Goal: Task Accomplishment & Management: Manage account settings

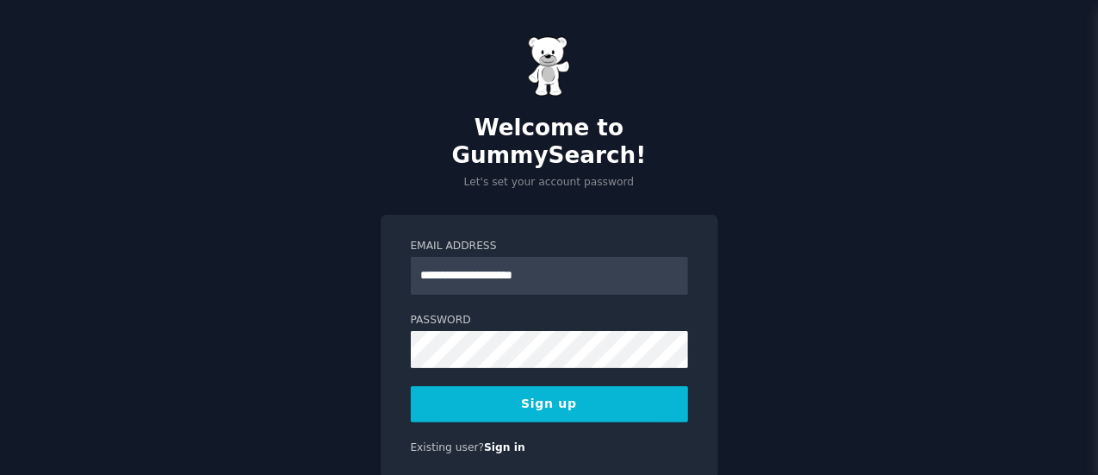
click at [387, 355] on div "**********" at bounding box center [550, 347] width 338 height 265
click at [465, 386] on button "Sign up" at bounding box center [549, 404] width 277 height 36
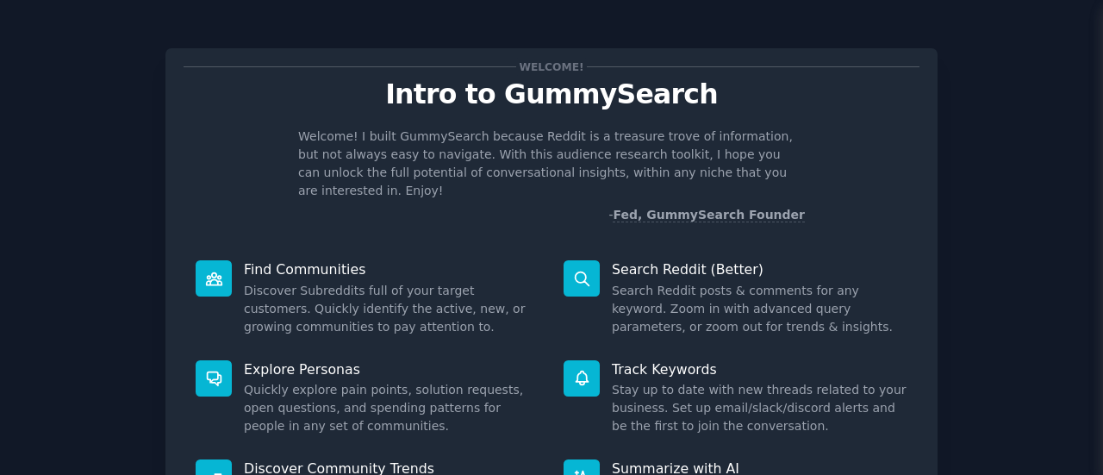
drag, startPoint x: 1096, startPoint y: 116, endPoint x: 1102, endPoint y: 132, distance: 16.6
click at [1102, 132] on main "Welcome! Intro to GummySearch Welcome! I built GummySearch because Reddit is a …" at bounding box center [551, 237] width 1103 height 475
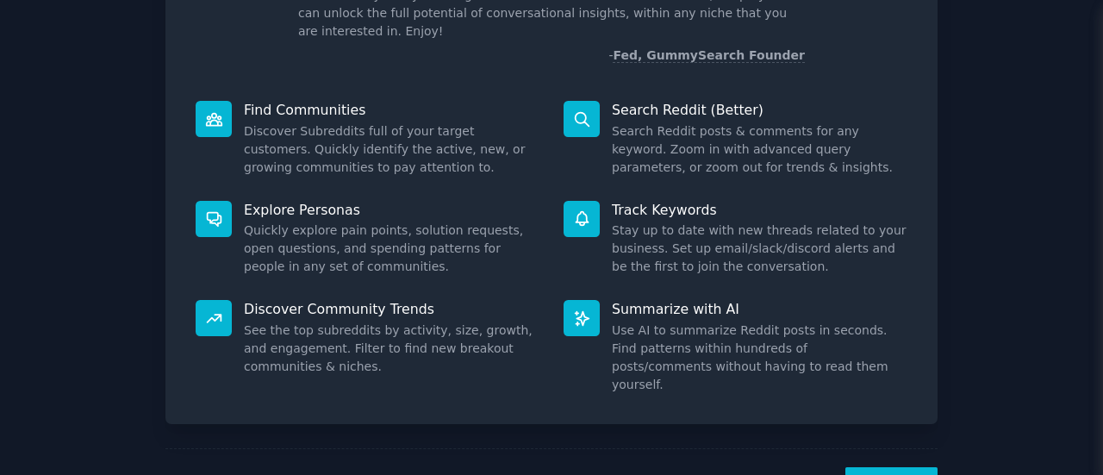
scroll to position [198, 0]
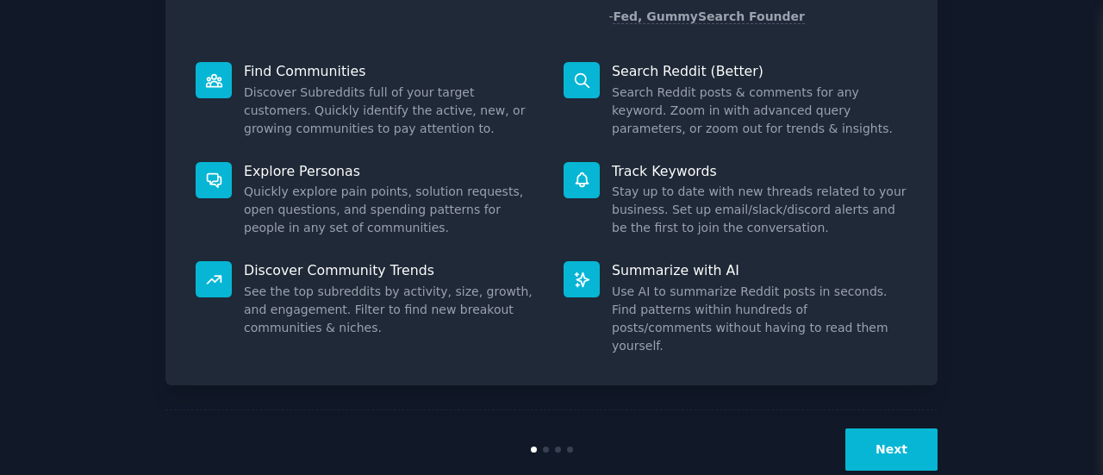
click at [880, 428] on button "Next" at bounding box center [891, 449] width 92 height 42
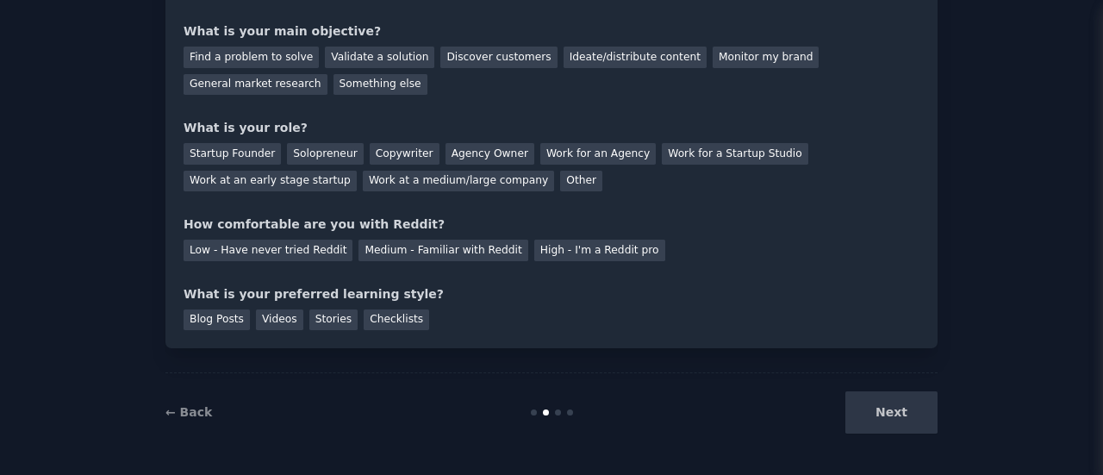
scroll to position [20, 0]
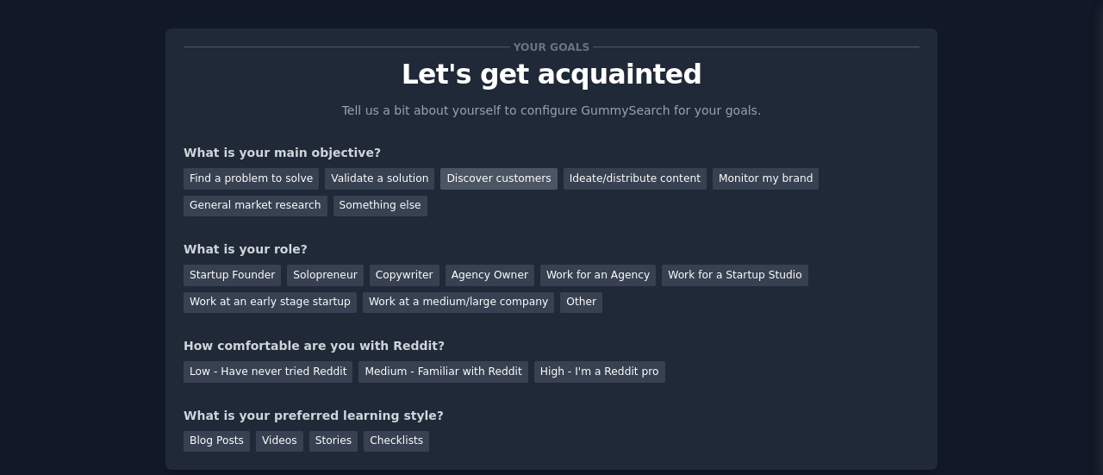
click at [453, 177] on div "Discover customers" at bounding box center [498, 179] width 116 height 22
click at [563, 168] on div "Ideate/distribute content" at bounding box center [634, 179] width 143 height 22
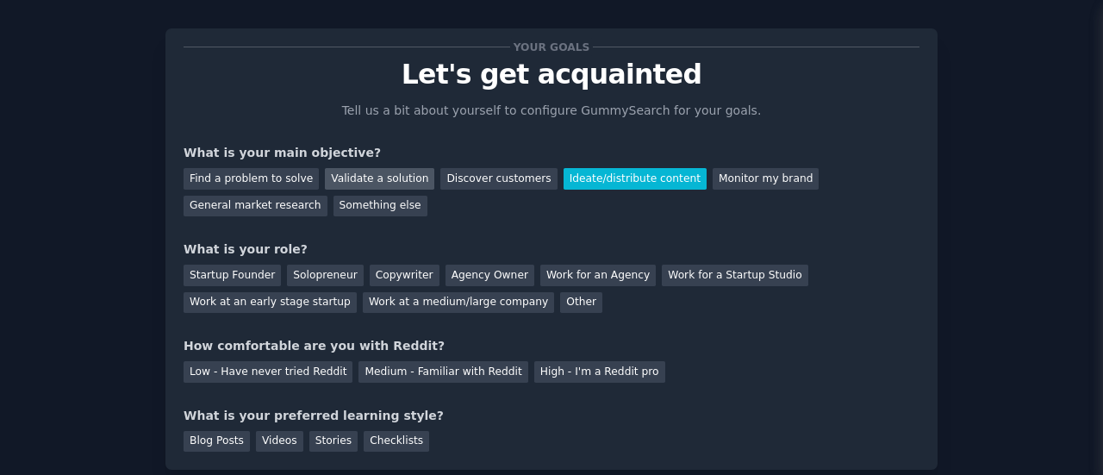
click at [395, 177] on div "Validate a solution" at bounding box center [379, 179] width 109 height 22
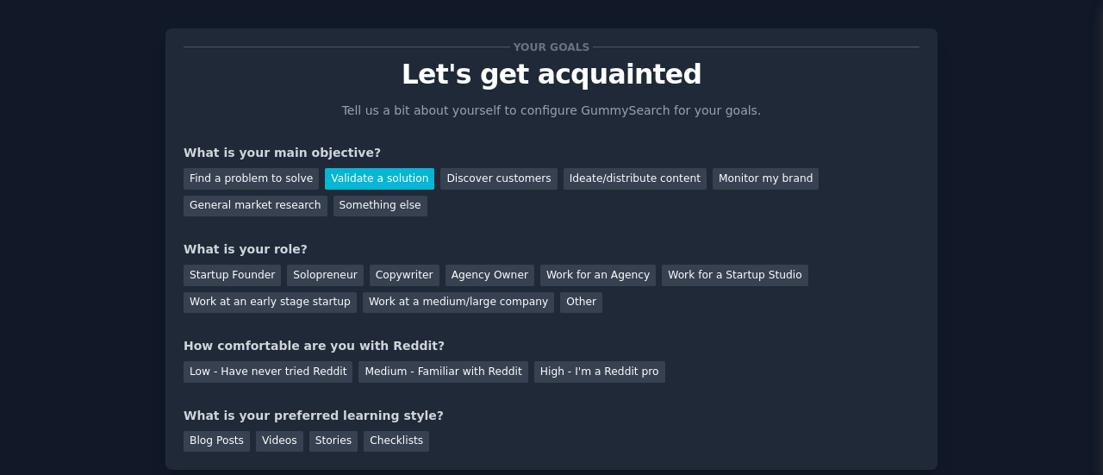
click at [337, 173] on div "Validate a solution" at bounding box center [379, 179] width 109 height 22
click at [252, 274] on div "Startup Founder" at bounding box center [232, 275] width 97 height 22
click at [265, 373] on div "Low - Have never tried Reddit" at bounding box center [268, 372] width 169 height 22
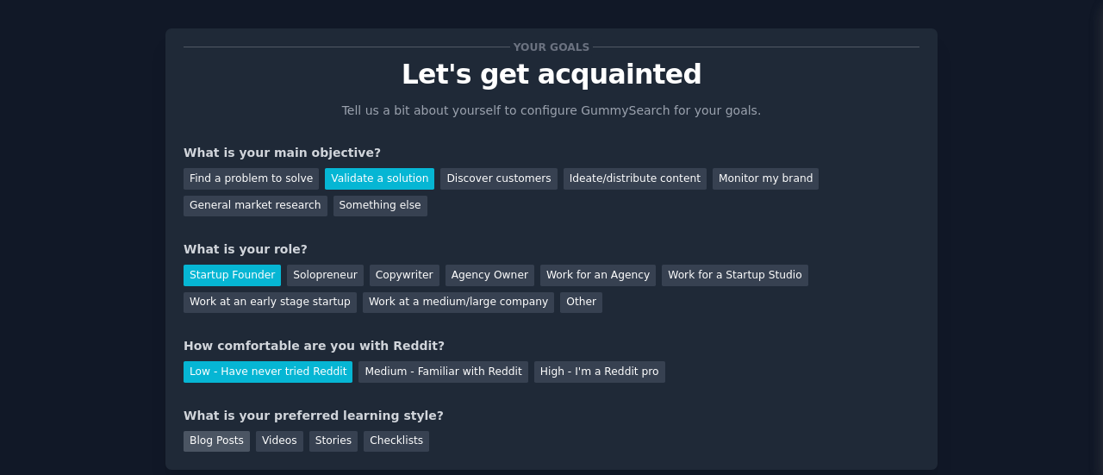
click at [215, 440] on div "Blog Posts" at bounding box center [217, 442] width 66 height 22
click at [295, 437] on div "Blog Posts Videos Stories Checklists" at bounding box center [552, 439] width 736 height 28
click at [257, 437] on div "Videos" at bounding box center [279, 442] width 47 height 22
click at [312, 441] on div "Stories" at bounding box center [333, 442] width 48 height 22
click at [243, 439] on div "Blog Posts Videos Stories Checklists" at bounding box center [552, 439] width 736 height 28
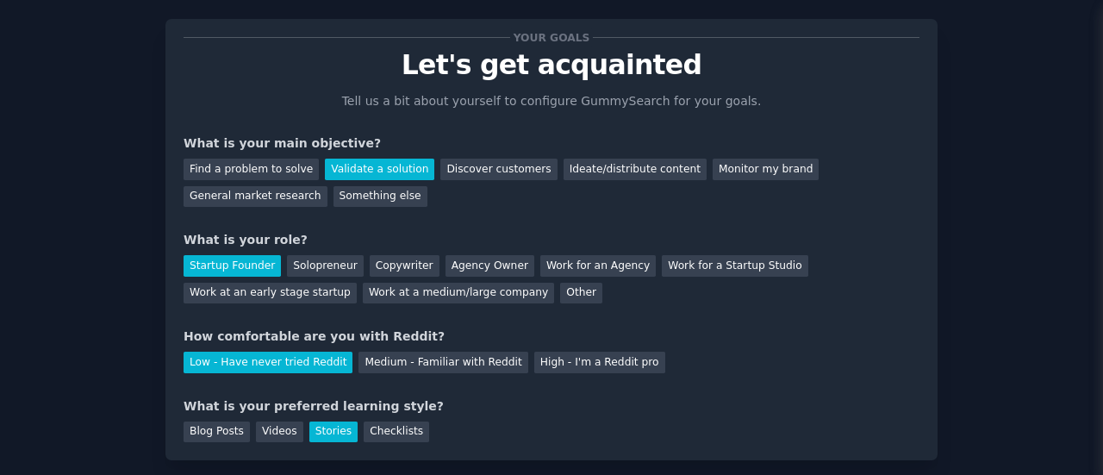
scroll to position [0, 0]
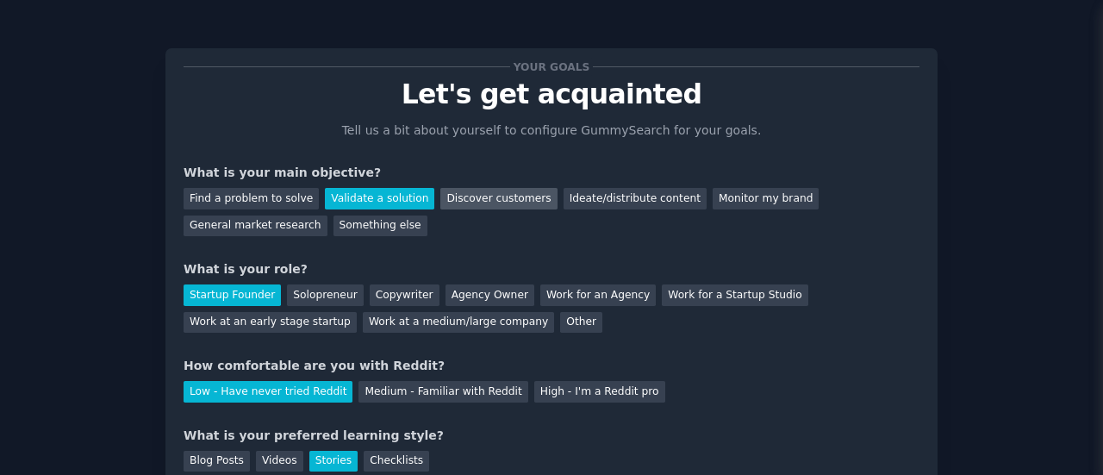
click at [479, 197] on div "Discover customers" at bounding box center [498, 199] width 116 height 22
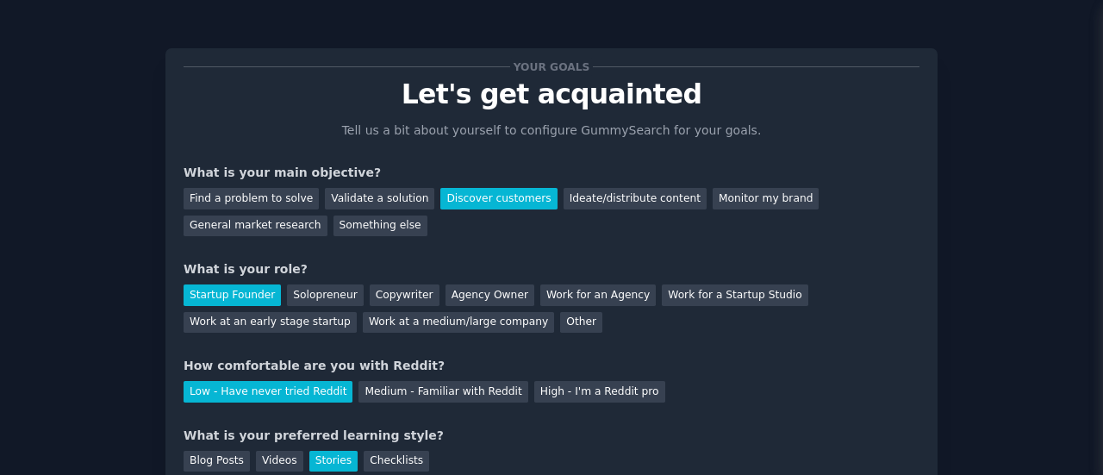
scroll to position [141, 0]
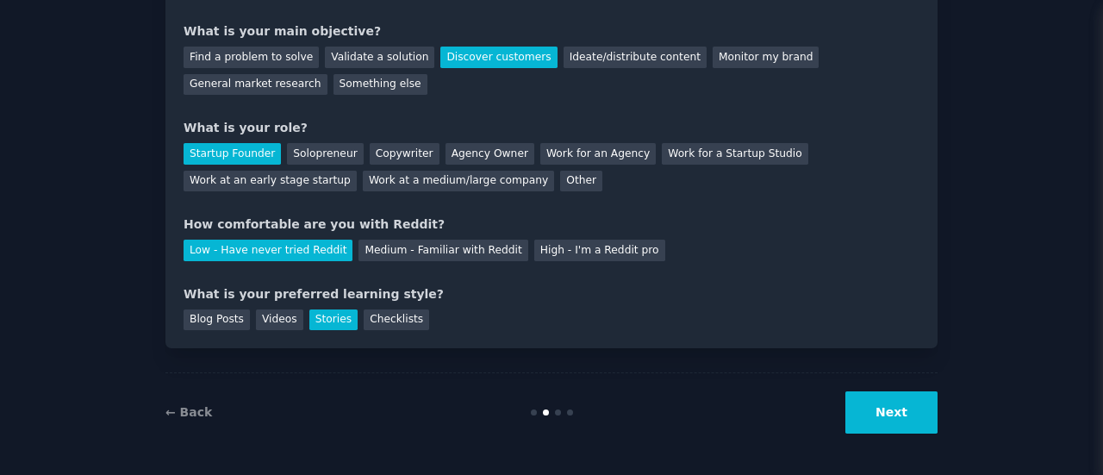
click at [917, 421] on button "Next" at bounding box center [891, 412] width 92 height 42
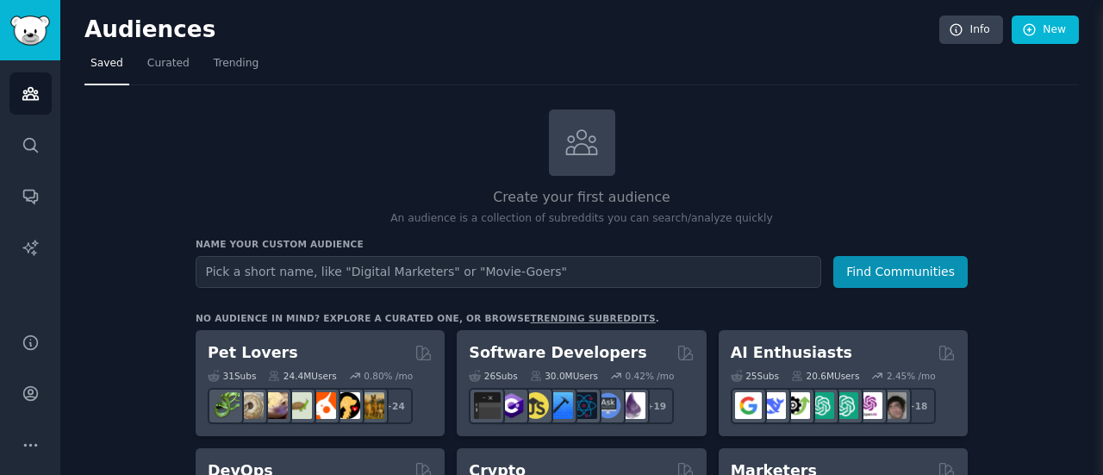
click at [303, 277] on input "text" at bounding box center [508, 272] width 625 height 32
click at [1032, 25] on icon at bounding box center [1030, 30] width 16 height 16
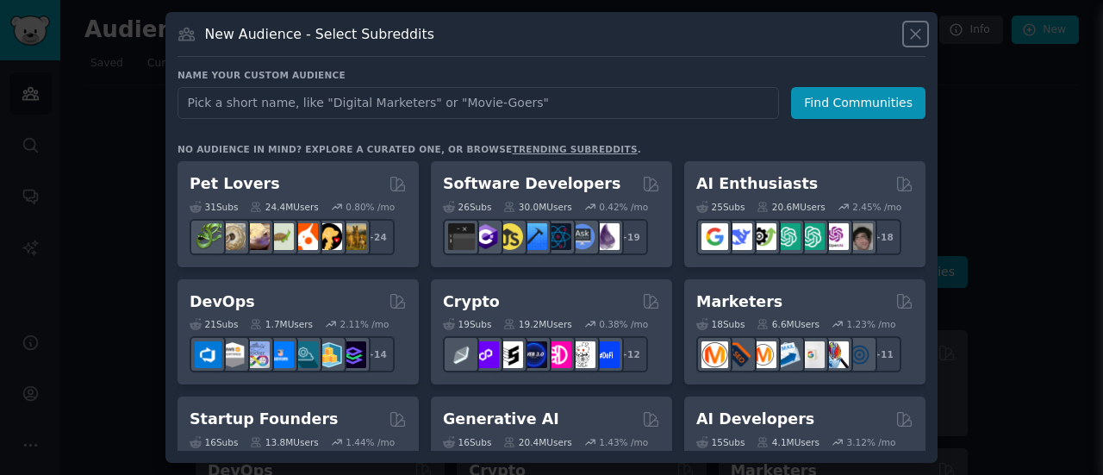
click at [922, 37] on icon at bounding box center [915, 34] width 18 height 18
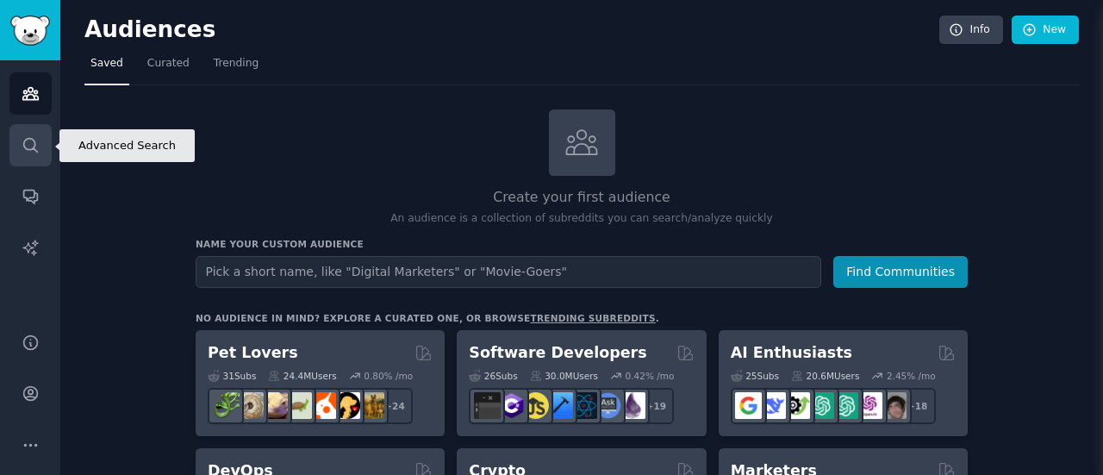
click at [38, 151] on icon "Sidebar" at bounding box center [31, 145] width 18 height 18
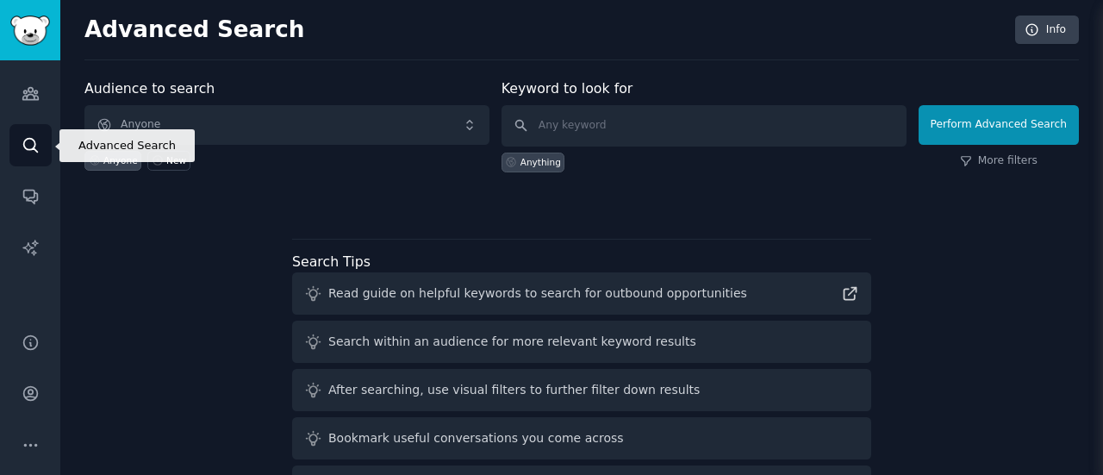
click at [34, 140] on icon "Sidebar" at bounding box center [31, 145] width 18 height 18
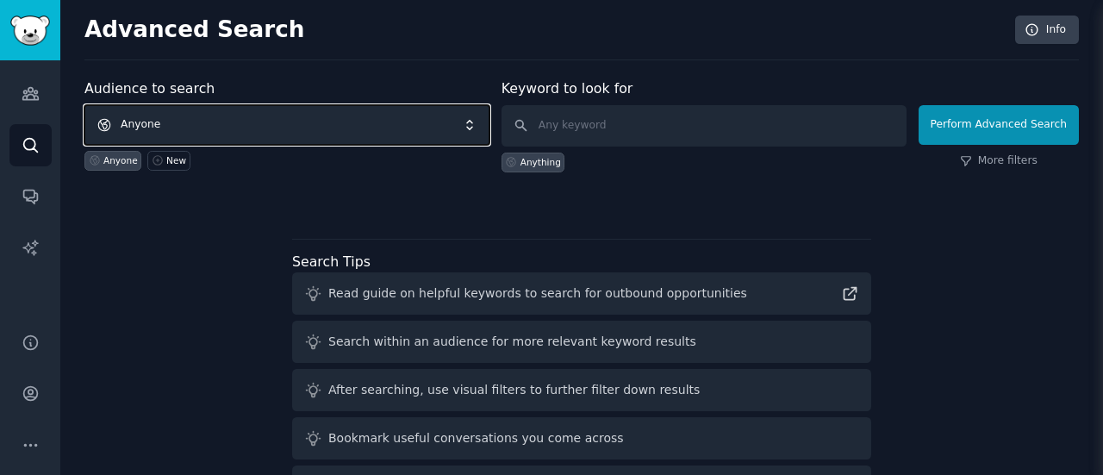
click at [193, 129] on span "Anyone" at bounding box center [286, 125] width 405 height 40
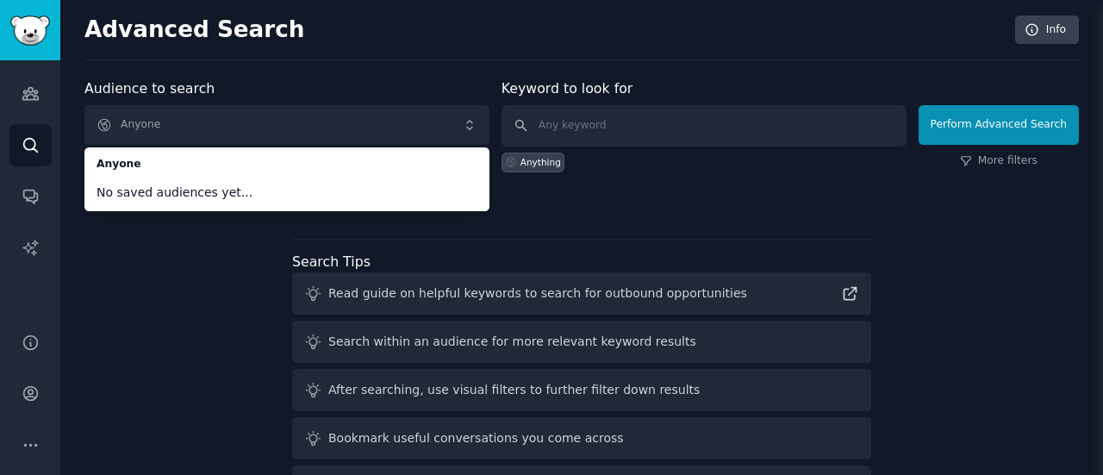
click at [176, 258] on div "Audience to search Anyone Anyone No saved audiences yet... Anyone New Keyword t…" at bounding box center [581, 320] width 994 height 484
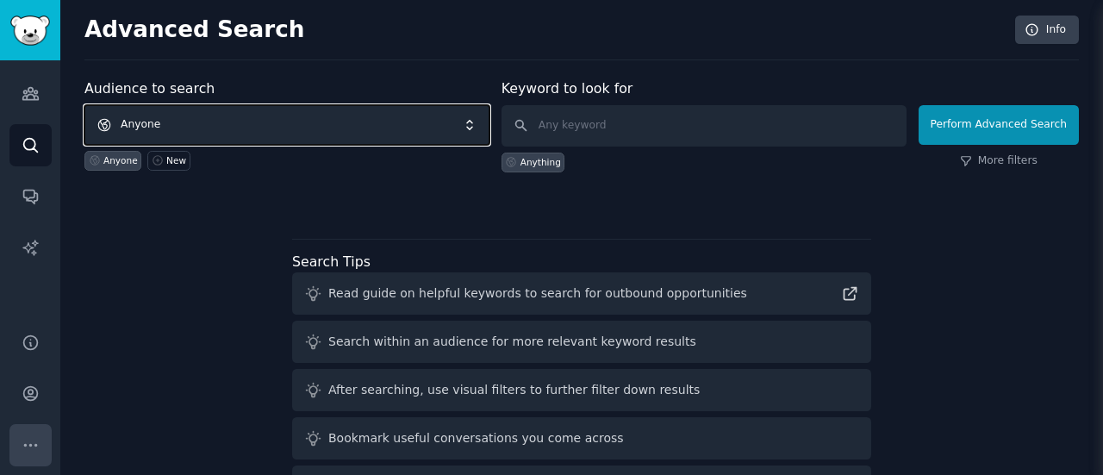
click at [38, 436] on icon "Sidebar" at bounding box center [31, 445] width 18 height 18
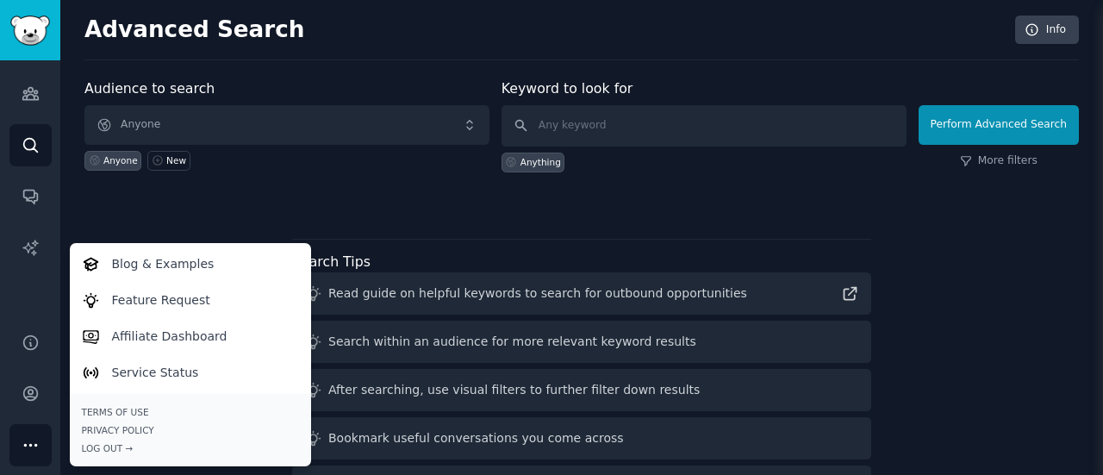
click at [246, 202] on div at bounding box center [581, 202] width 994 height 12
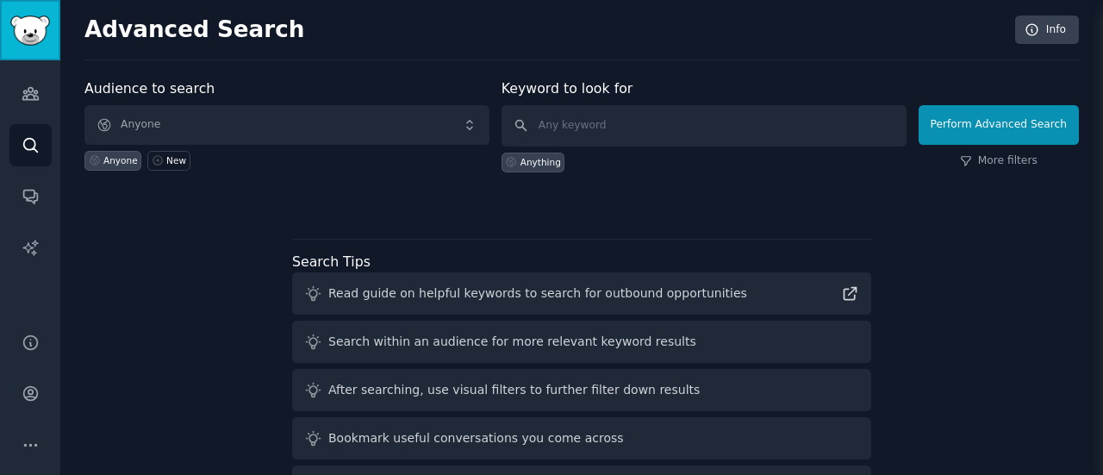
click at [35, 34] on img "Sidebar" at bounding box center [30, 31] width 40 height 30
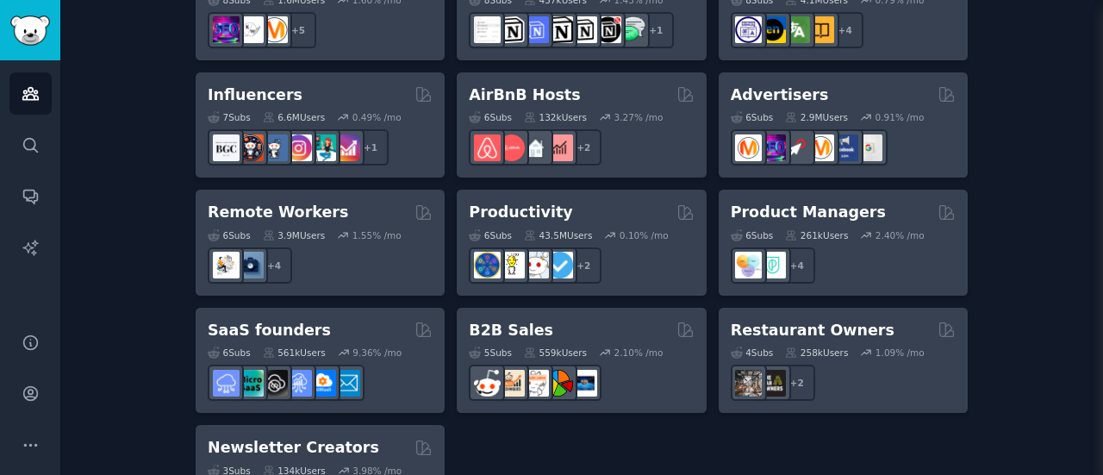
scroll to position [1441, 0]
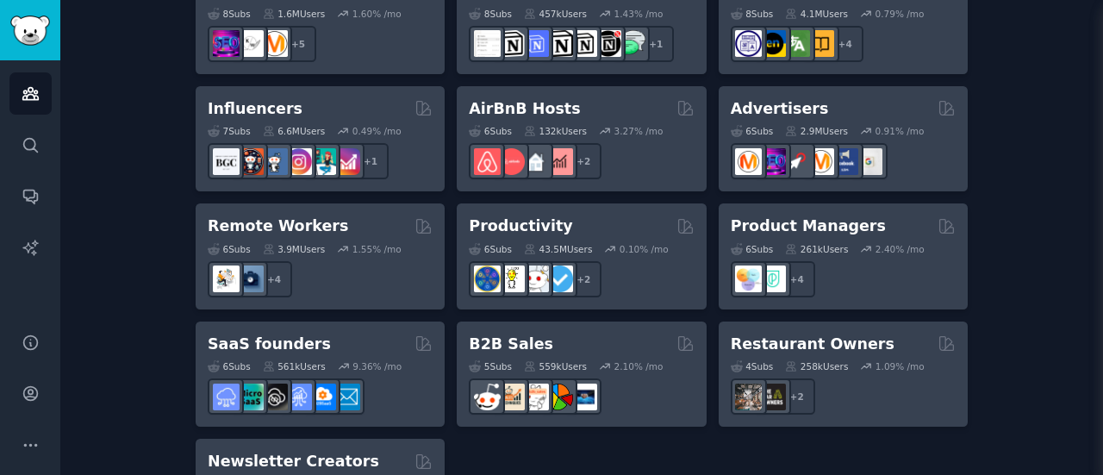
drag, startPoint x: 1096, startPoint y: 413, endPoint x: 1102, endPoint y: 440, distance: 28.2
click at [1102, 440] on main "Audiences Info New Saved Curated Trending Create your first audience An audienc…" at bounding box center [581, 237] width 1042 height 475
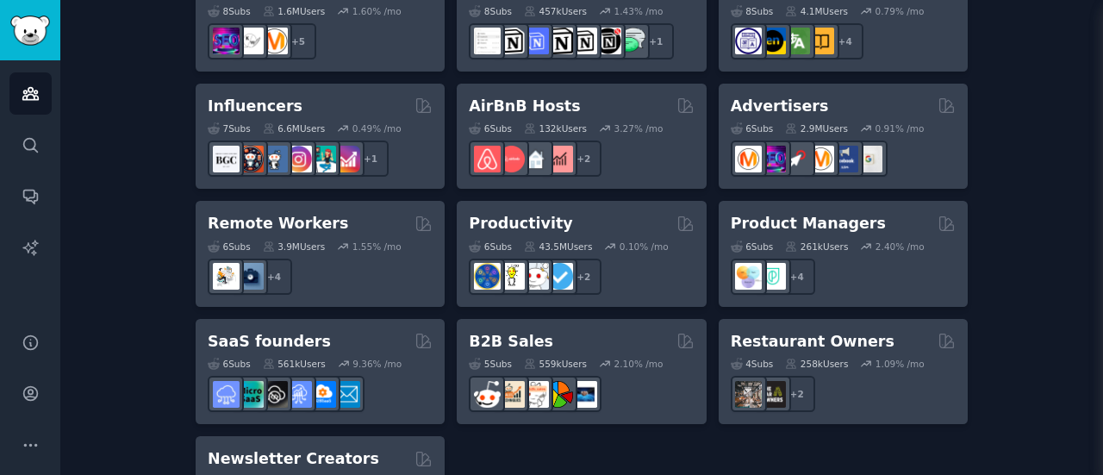
scroll to position [1511, 0]
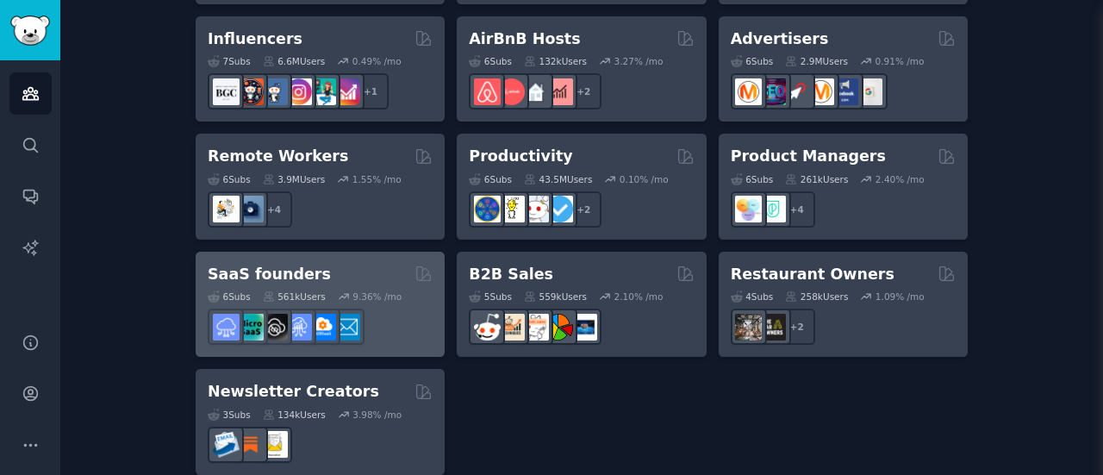
click at [310, 264] on div "SaaS founders" at bounding box center [320, 275] width 225 height 22
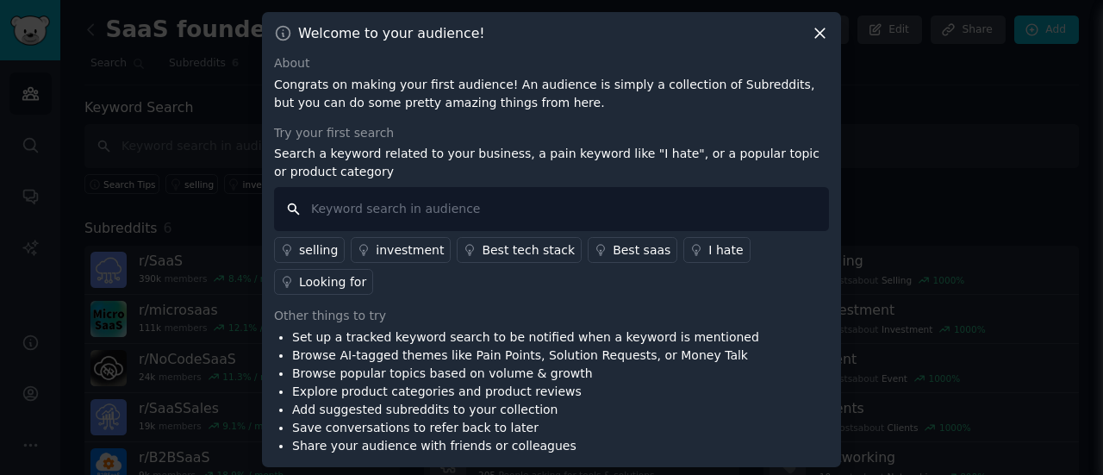
click at [464, 227] on input "text" at bounding box center [551, 209] width 555 height 44
click at [613, 259] on div "Best saas" at bounding box center [642, 250] width 58 height 18
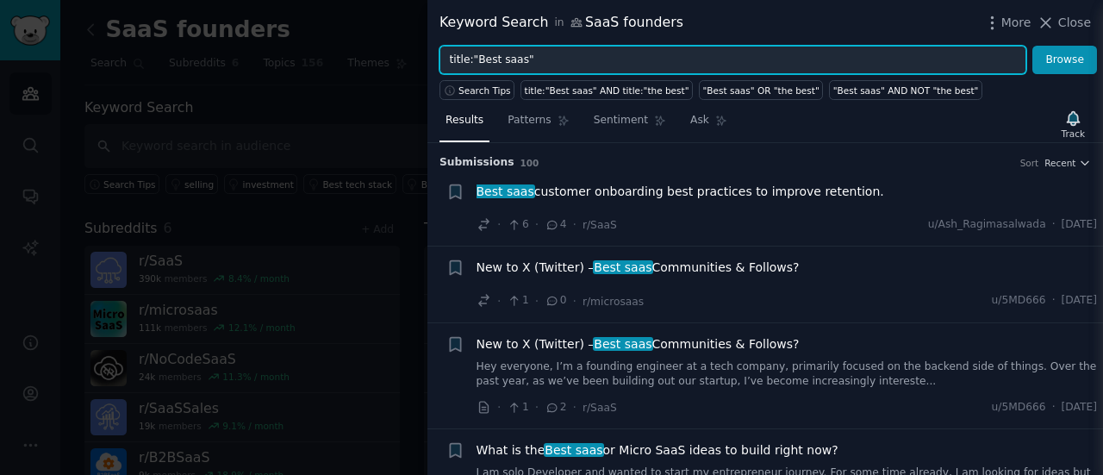
click at [644, 62] on input "title:"Best saas"" at bounding box center [732, 60] width 587 height 29
type input "title:"Best software for accounting""
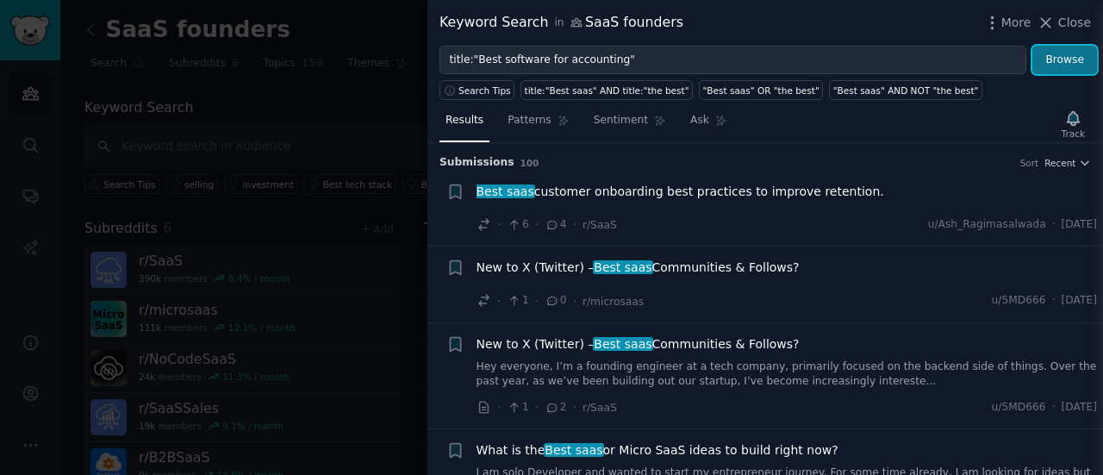
click at [1057, 63] on button "Browse" at bounding box center [1064, 60] width 65 height 29
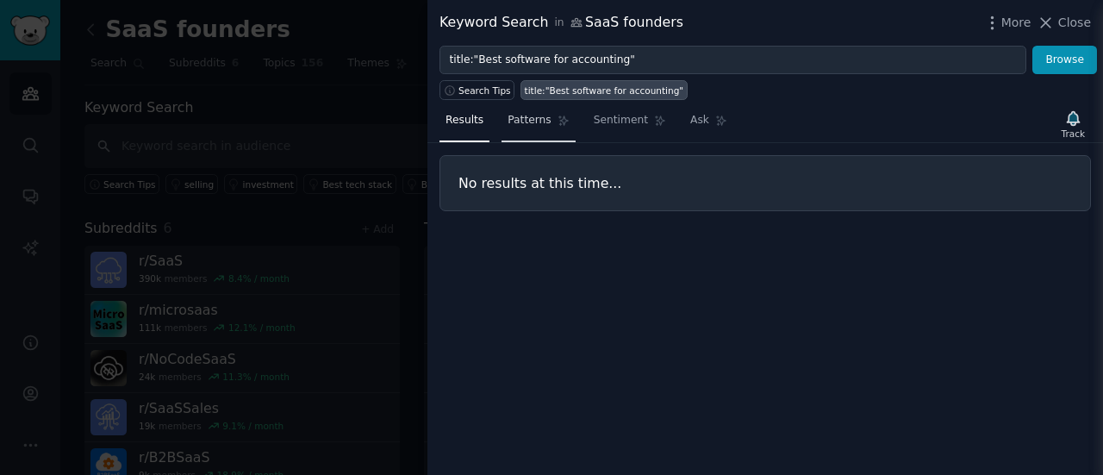
click at [557, 121] on icon at bounding box center [563, 121] width 12 height 12
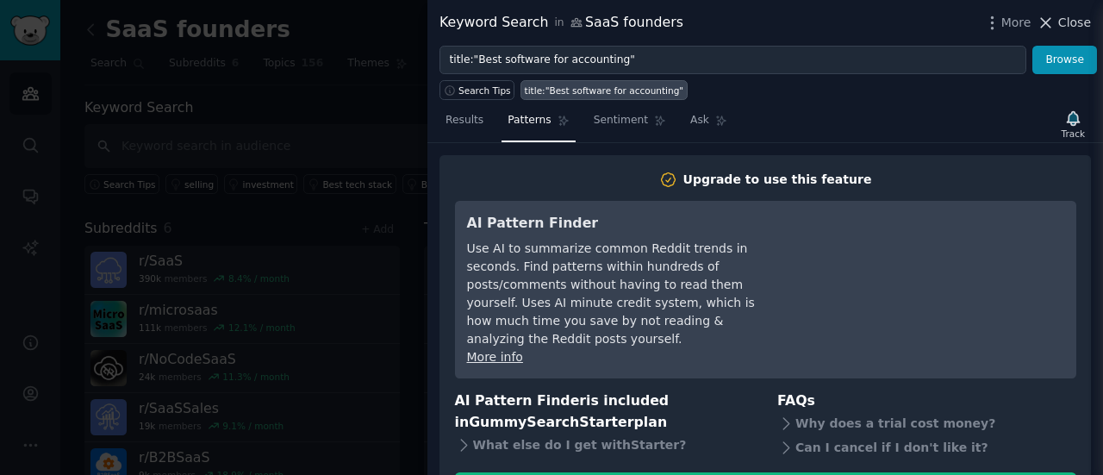
click at [1054, 23] on icon at bounding box center [1045, 23] width 18 height 18
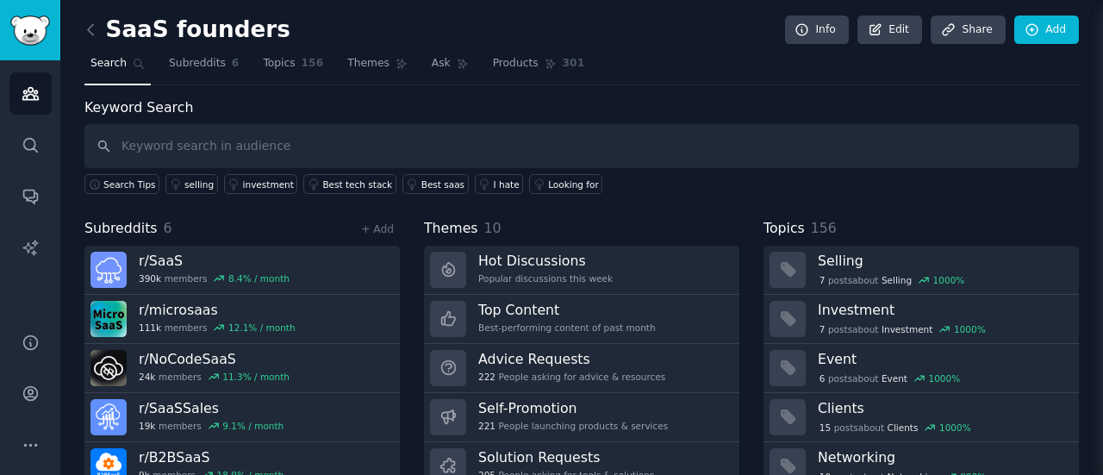
click at [100, 33] on link at bounding box center [95, 30] width 22 height 28
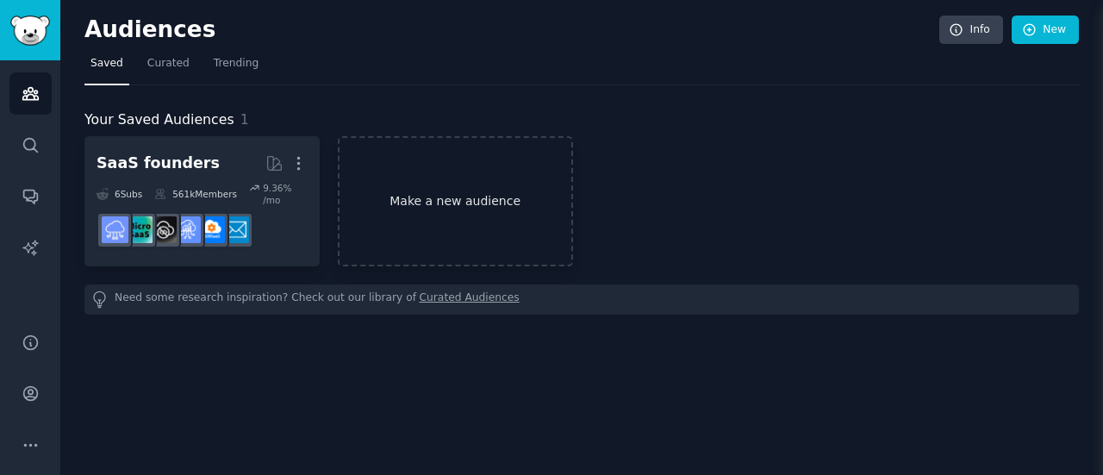
click at [414, 178] on link "Make a new audience" at bounding box center [455, 201] width 235 height 130
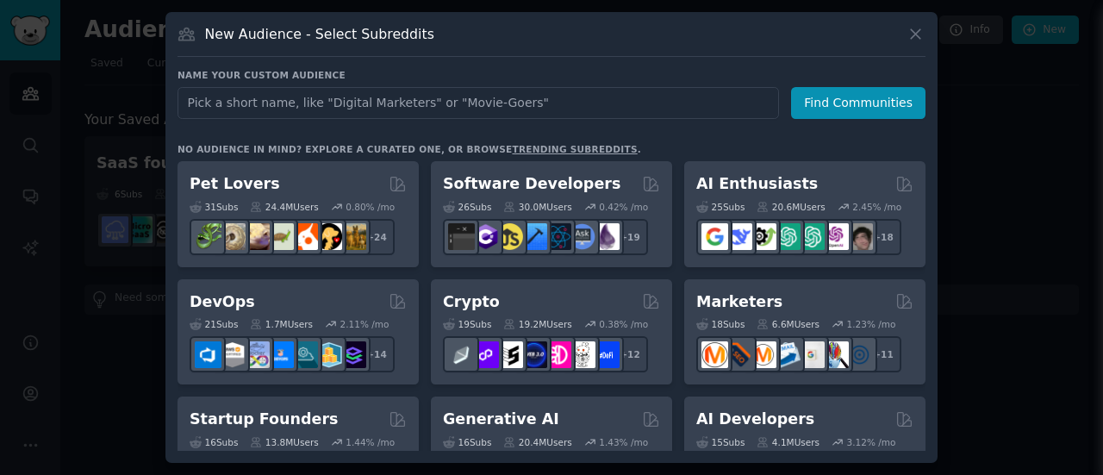
click at [445, 115] on input "text" at bounding box center [477, 103] width 601 height 32
type input "accounting"
click button "Find Communities" at bounding box center [858, 103] width 134 height 32
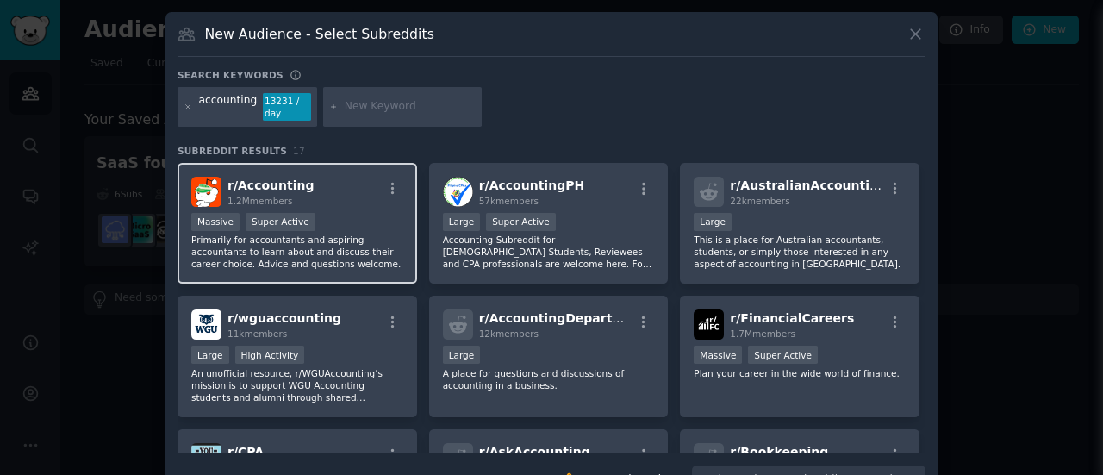
click at [332, 210] on div "r/ Accounting 1.2M members >= 95th percentile for submissions / day Massive Sup…" at bounding box center [297, 223] width 240 height 121
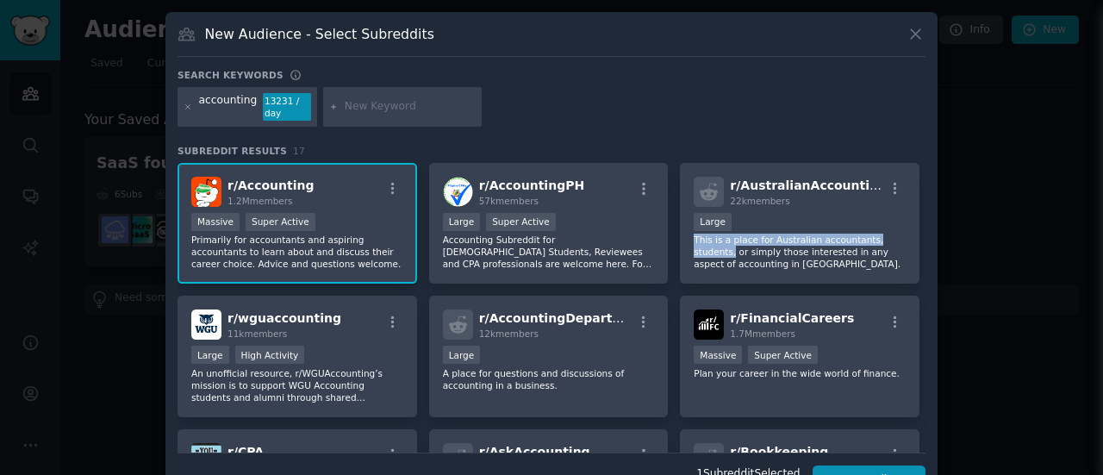
drag, startPoint x: 924, startPoint y: 225, endPoint x: 921, endPoint y: 244, distance: 19.1
click at [921, 244] on div "New Audience - Select Subreddits Search keywords accounting 13231 / day Subredd…" at bounding box center [551, 259] width 772 height 495
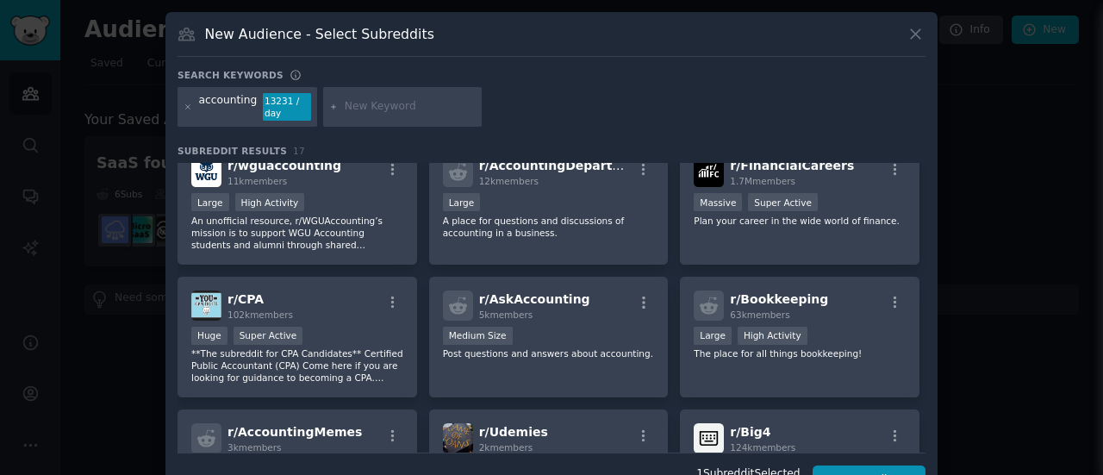
scroll to position [154, 0]
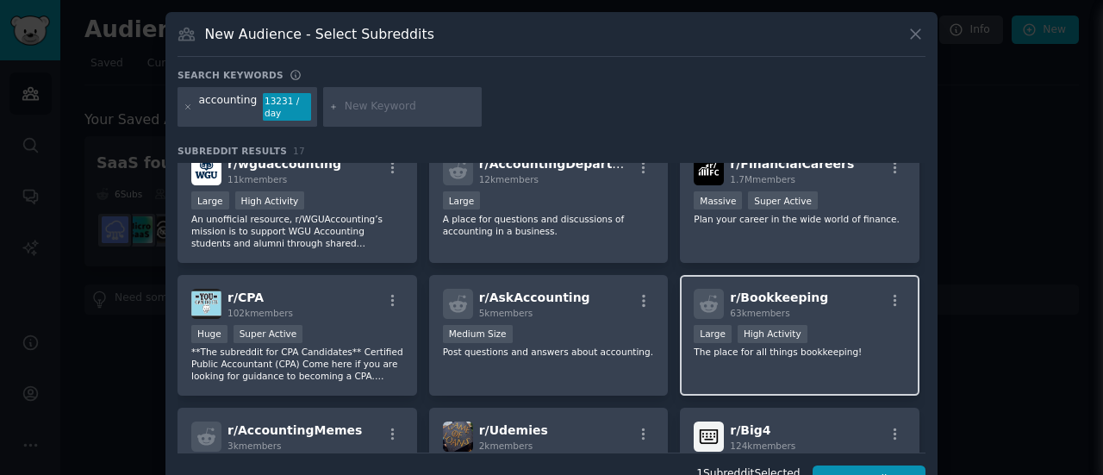
click at [812, 298] on div "r/ Bookkeeping 63k members" at bounding box center [800, 304] width 212 height 30
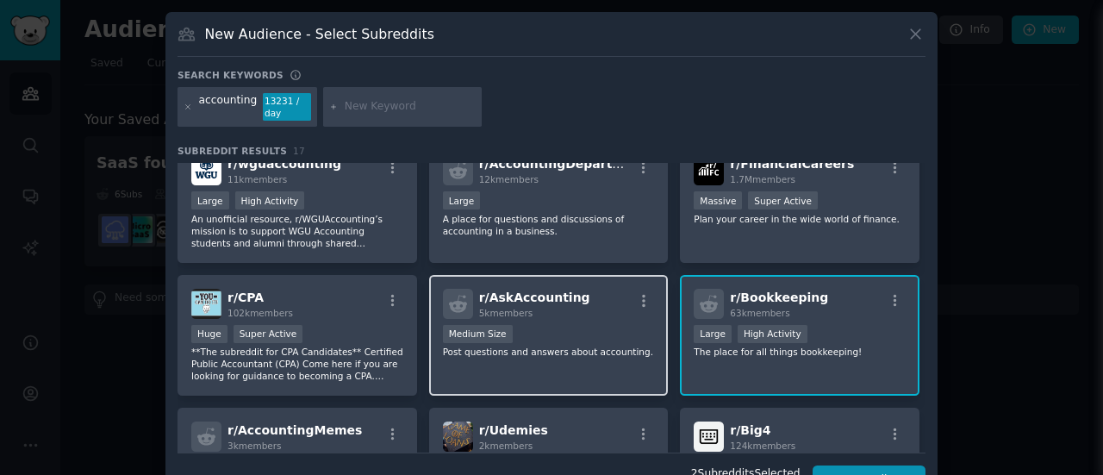
click at [557, 303] on span "r/ AskAccounting" at bounding box center [534, 297] width 111 height 14
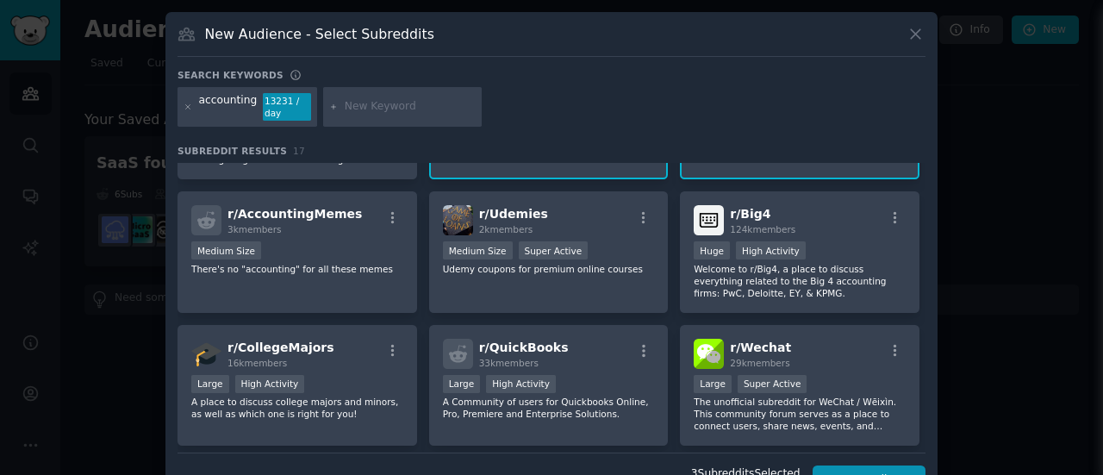
scroll to position [411, 0]
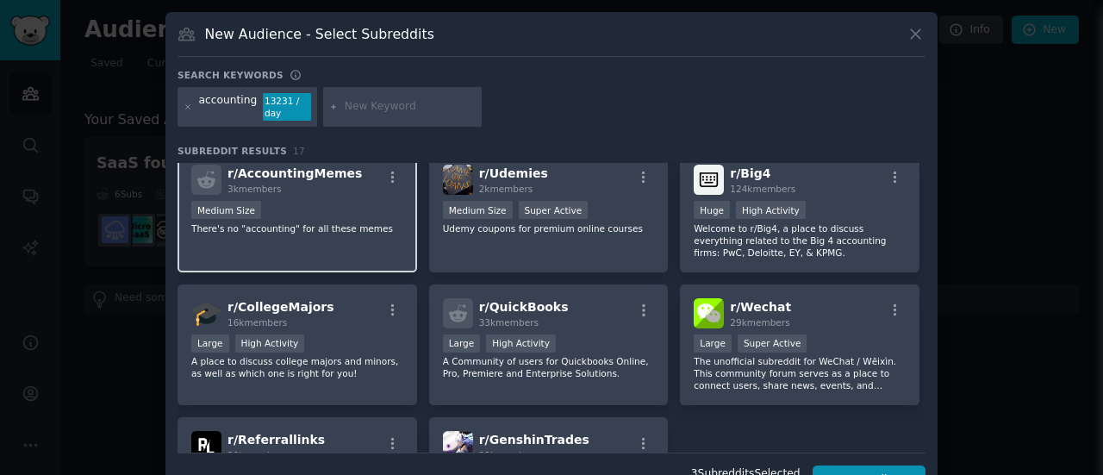
click at [302, 197] on div "r/ AccountingMemes 3k members Medium Size There's no "accounting" for all these…" at bounding box center [297, 211] width 240 height 121
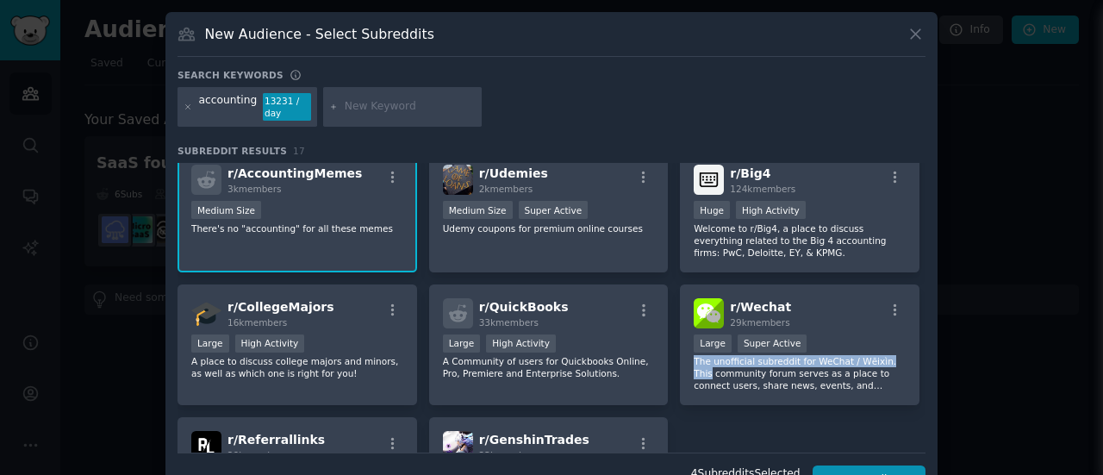
click at [922, 354] on div "r/ Accounting 1.2M members >= 95th percentile for submissions / day Massive Sup…" at bounding box center [551, 307] width 748 height 289
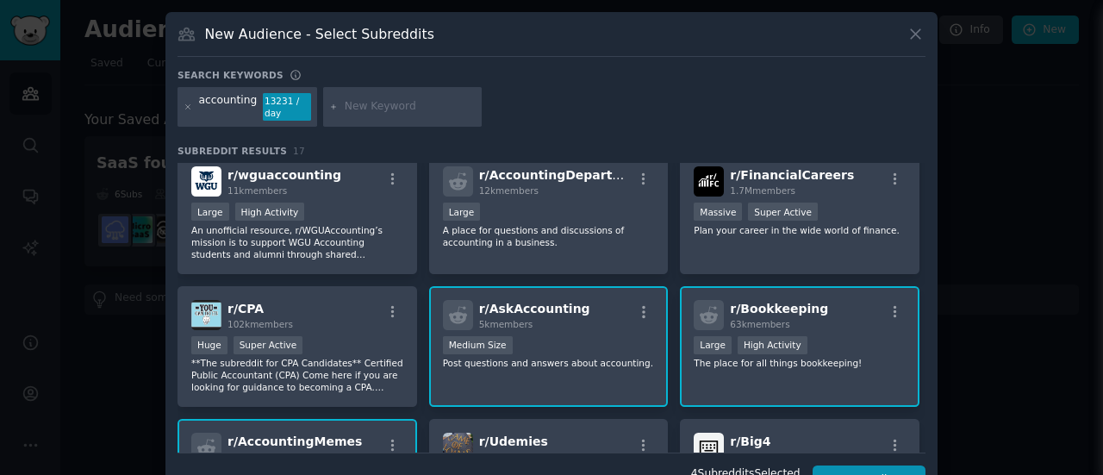
scroll to position [0, 0]
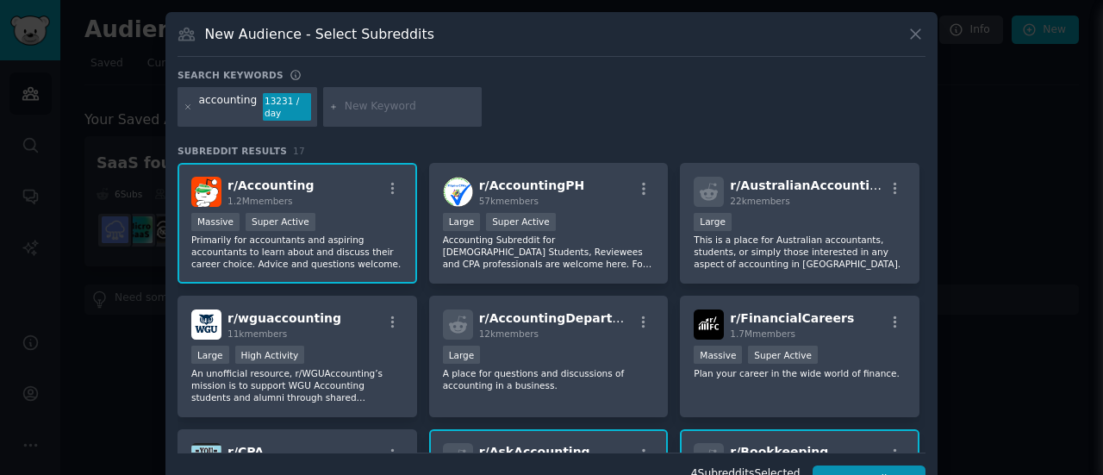
click at [329, 103] on icon at bounding box center [333, 107] width 9 height 9
click at [346, 107] on input "text" at bounding box center [410, 107] width 131 height 16
type input "smalll business"
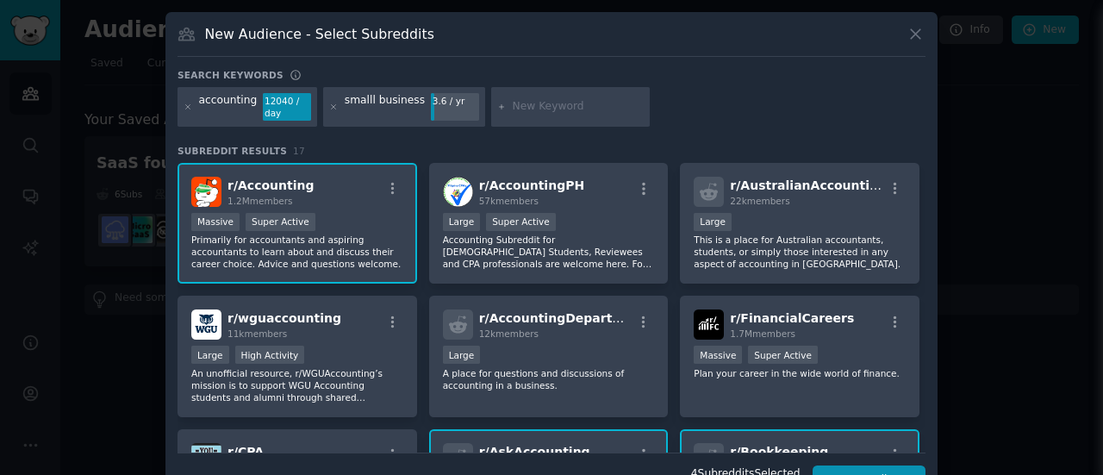
click at [345, 111] on div "smalll business" at bounding box center [385, 107] width 80 height 28
click at [513, 109] on input "text" at bounding box center [578, 107] width 131 height 16
click at [551, 111] on input "text" at bounding box center [578, 107] width 131 height 16
click at [923, 30] on button at bounding box center [915, 34] width 20 height 20
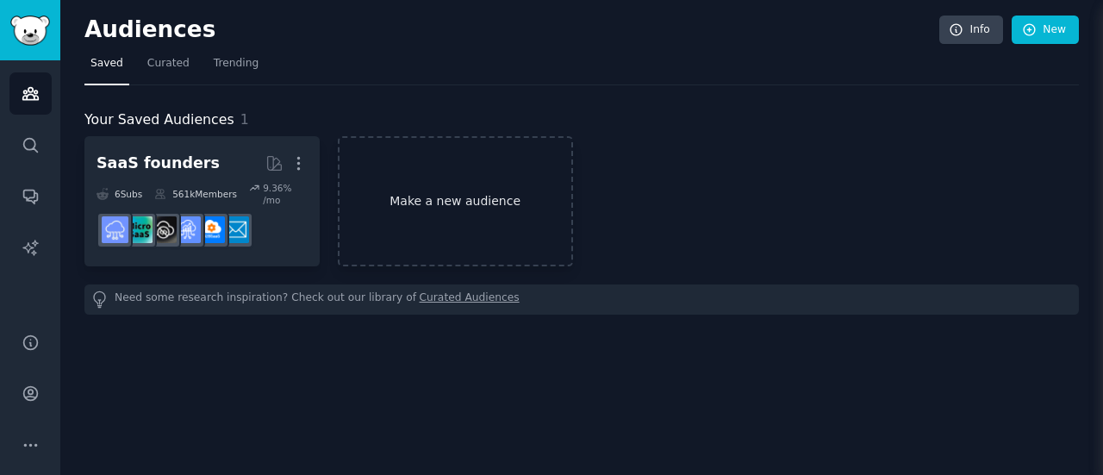
click at [431, 204] on link "Make a new audience" at bounding box center [455, 201] width 235 height 130
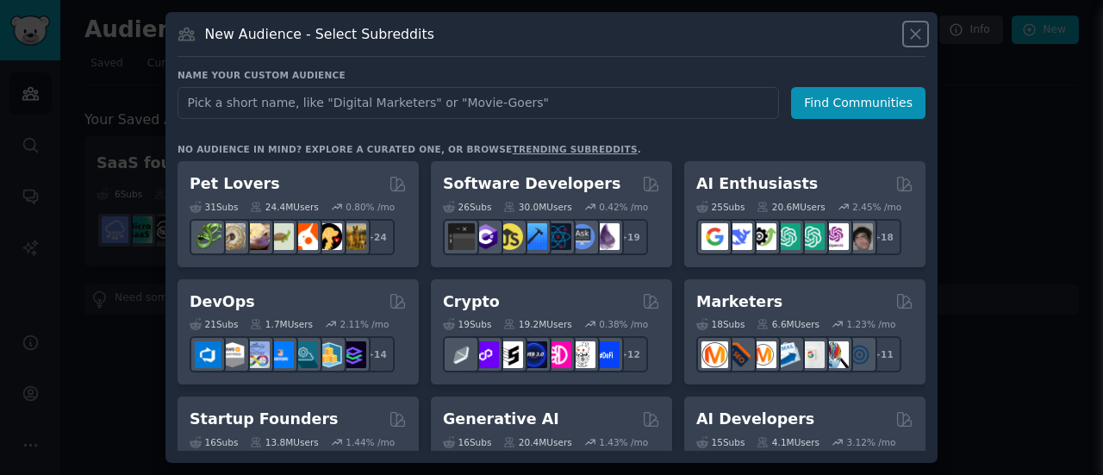
click at [919, 33] on icon at bounding box center [915, 34] width 18 height 18
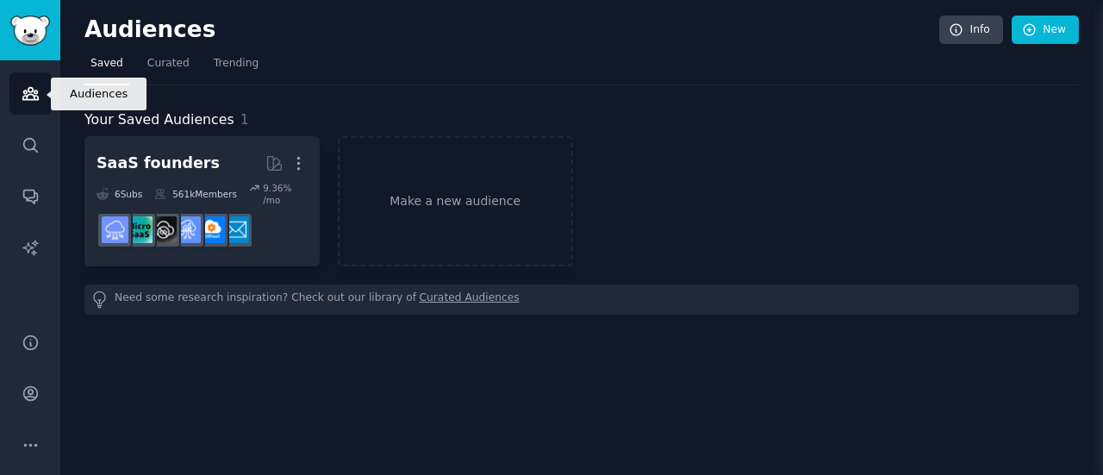
click at [31, 96] on icon "Sidebar" at bounding box center [31, 93] width 18 height 18
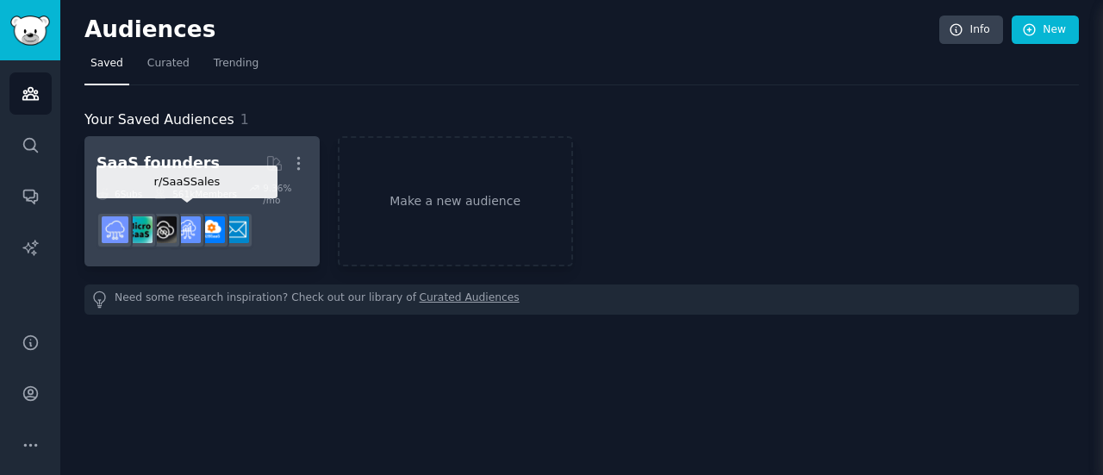
click at [194, 216] on img at bounding box center [187, 229] width 27 height 27
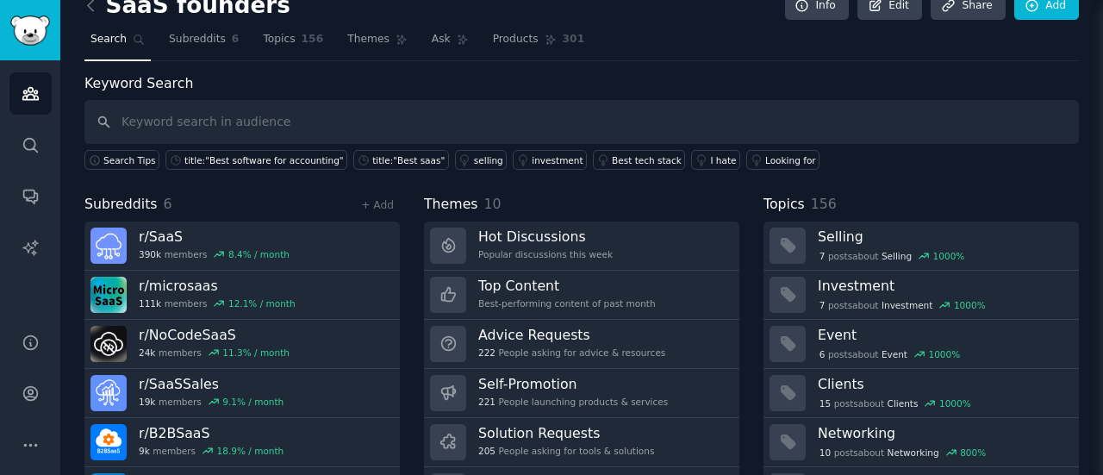
scroll to position [28, 0]
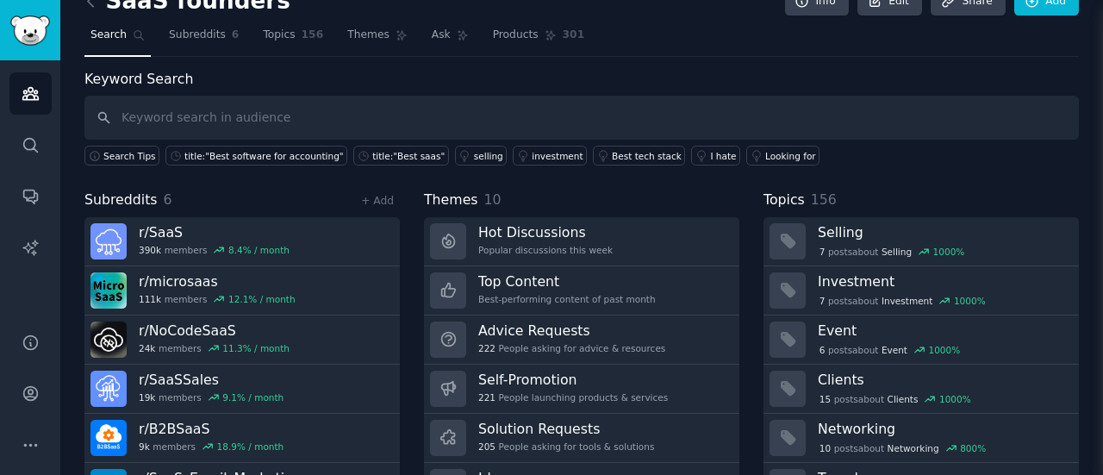
click at [468, 115] on input "text" at bounding box center [581, 118] width 994 height 44
type input "accounting"
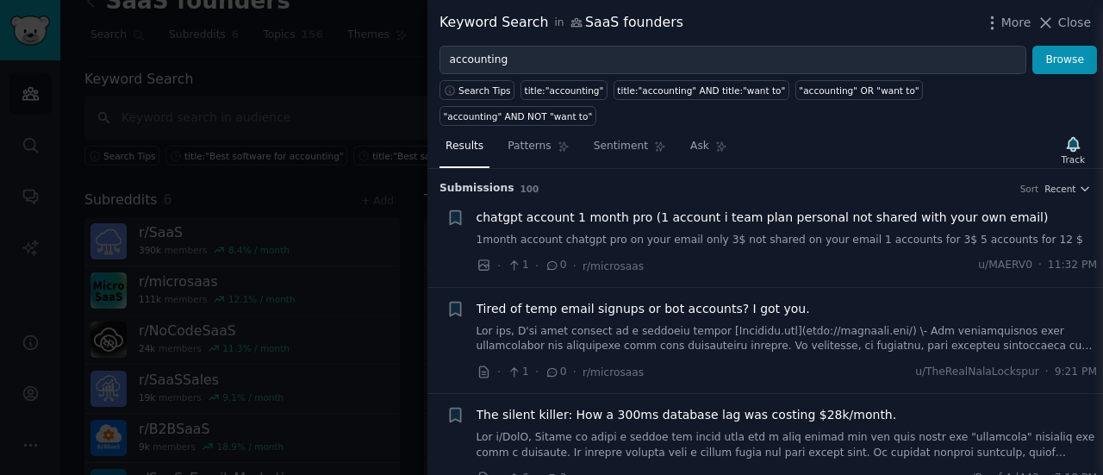
click at [1054, 39] on div "Keyword Search in SaaS founders More Close" at bounding box center [764, 23] width 675 height 46
click at [1051, 22] on icon at bounding box center [1046, 22] width 9 height 9
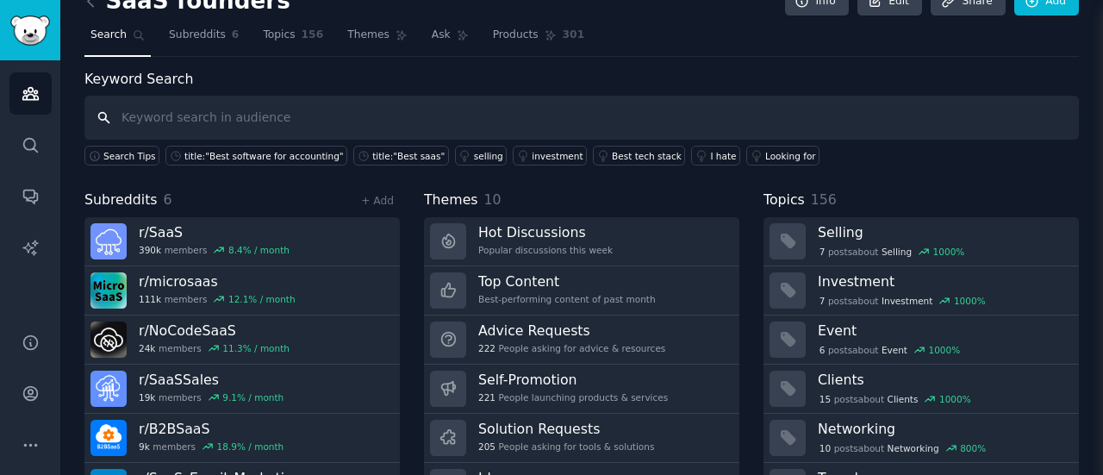
scroll to position [28, 0]
click at [26, 26] on img "Sidebar" at bounding box center [30, 31] width 40 height 30
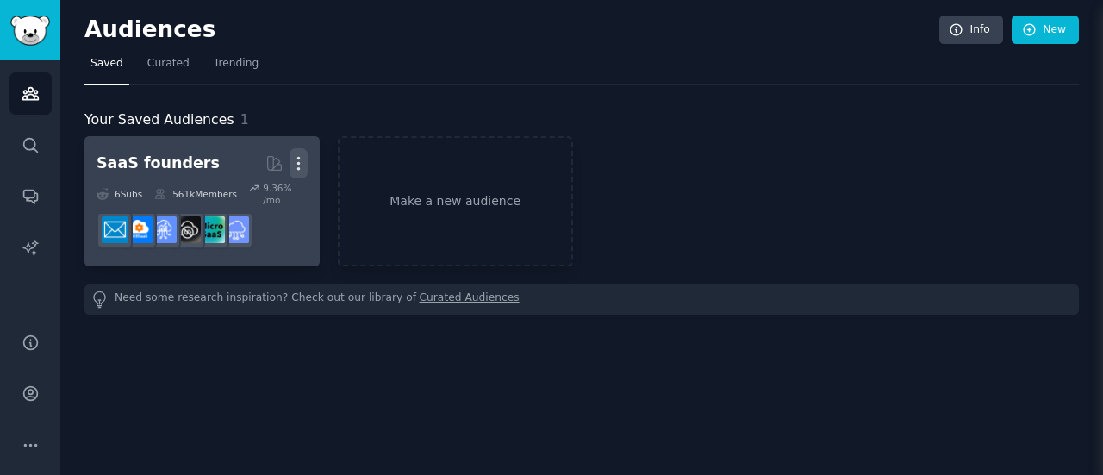
click at [306, 161] on icon "button" at bounding box center [298, 163] width 18 height 18
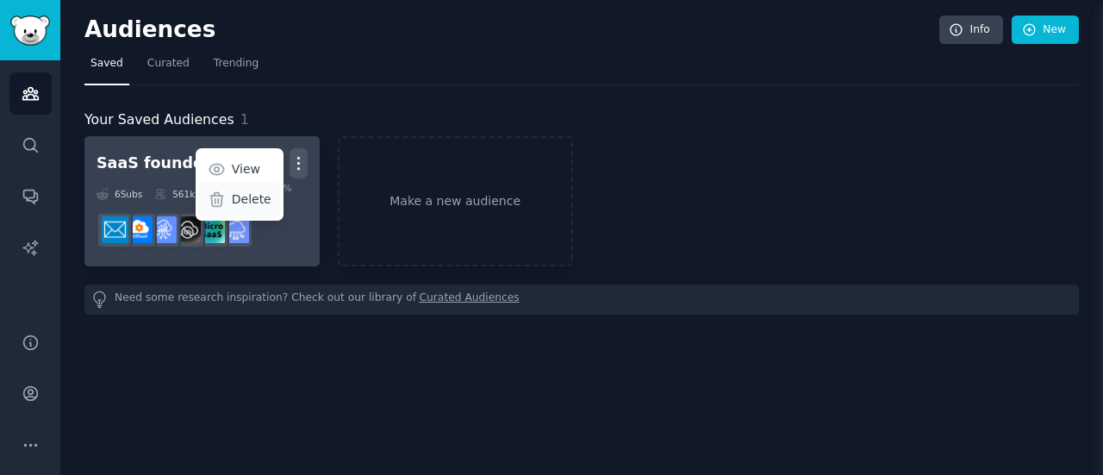
click at [262, 199] on p "Delete" at bounding box center [252, 199] width 40 height 18
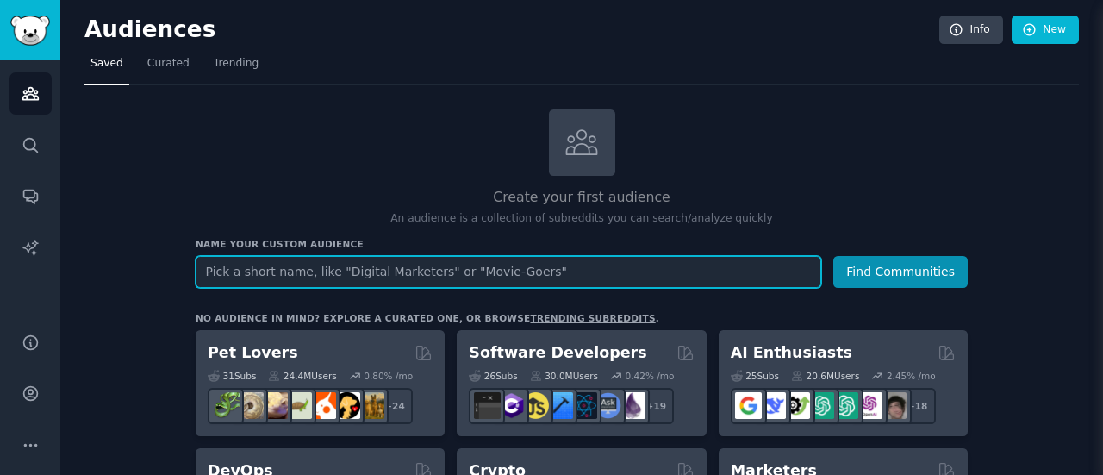
click at [400, 257] on input "text" at bounding box center [508, 272] width 625 height 32
type input "q"
type input "accounting software"
click at [833, 256] on button "Find Communities" at bounding box center [900, 272] width 134 height 32
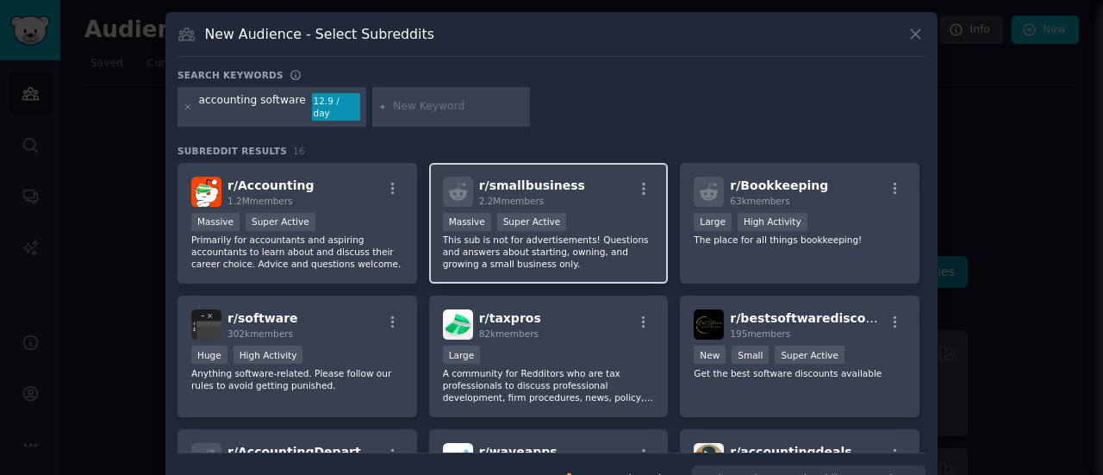
click at [568, 198] on div "r/ smallbusiness 2.2M members >= 95th percentile for submissions / day Massive …" at bounding box center [549, 223] width 240 height 121
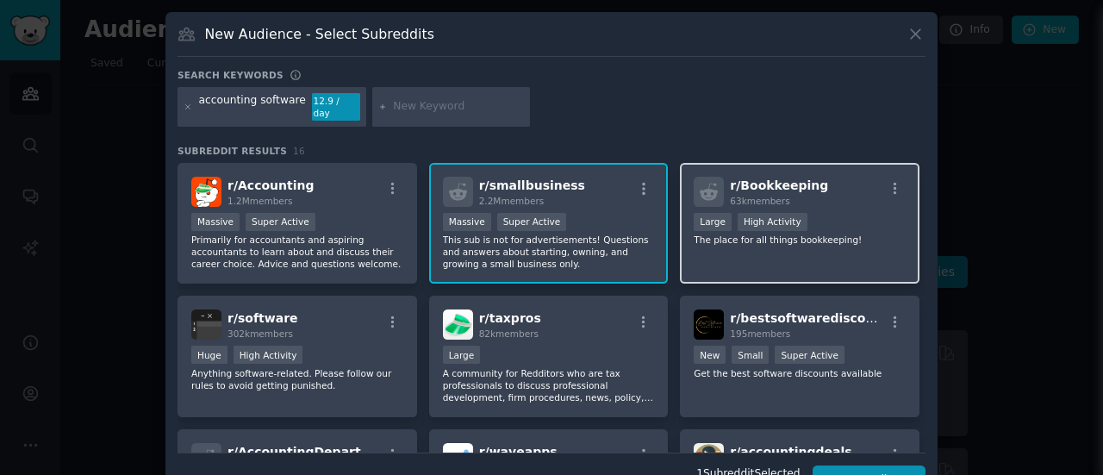
click at [758, 233] on p "The place for all things bookkeeping!" at bounding box center [800, 239] width 212 height 12
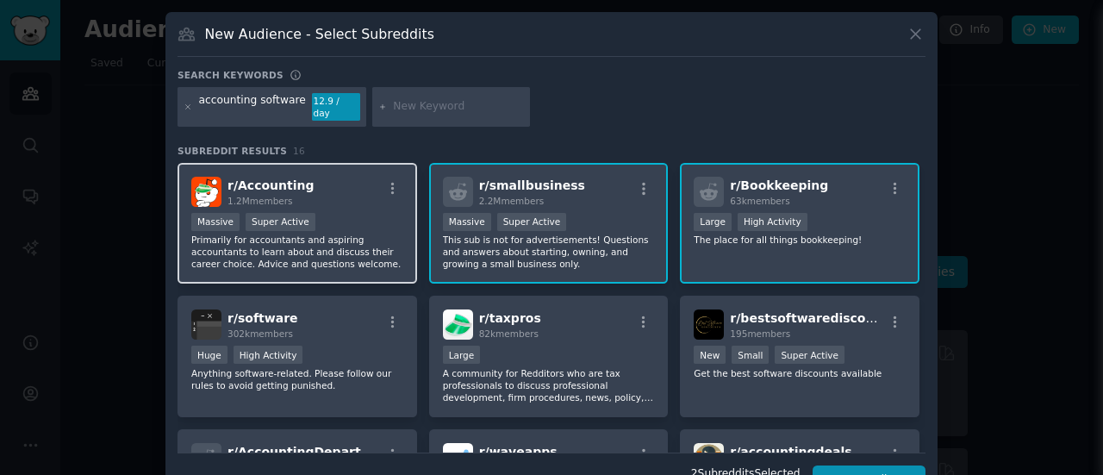
click at [347, 258] on div "r/ Accounting 1.2M members Massive Super Active Primarily for accountants and a…" at bounding box center [297, 223] width 240 height 121
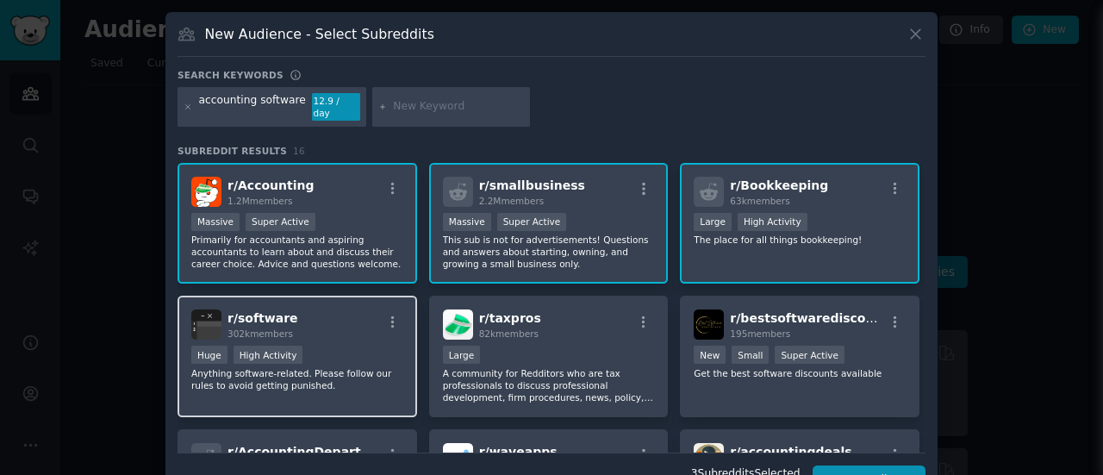
click at [365, 345] on div "Huge High Activity" at bounding box center [297, 356] width 212 height 22
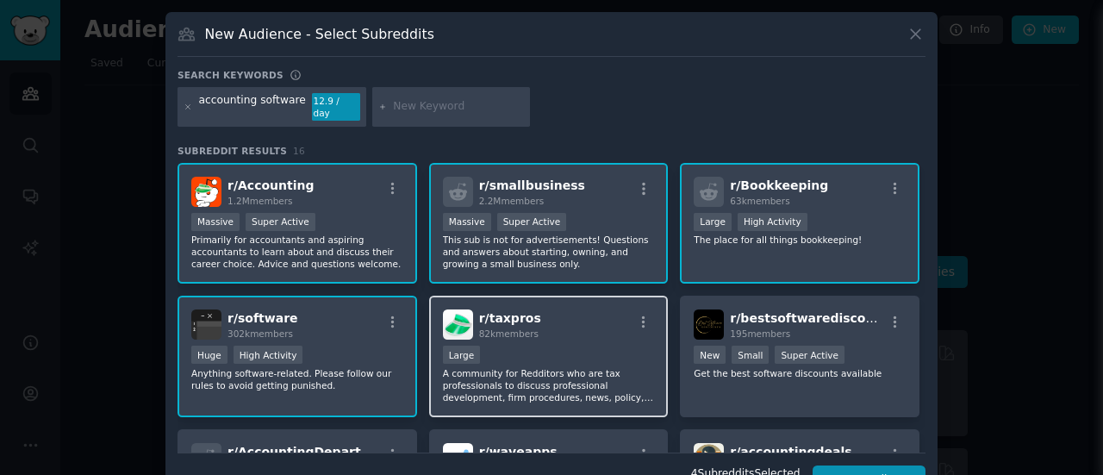
click at [607, 345] on div "Large" at bounding box center [549, 356] width 212 height 22
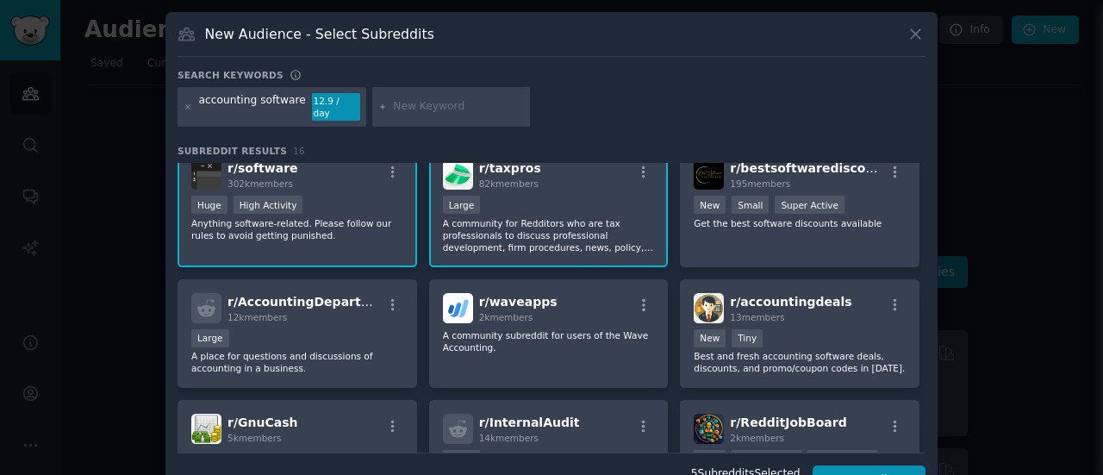
scroll to position [152, 0]
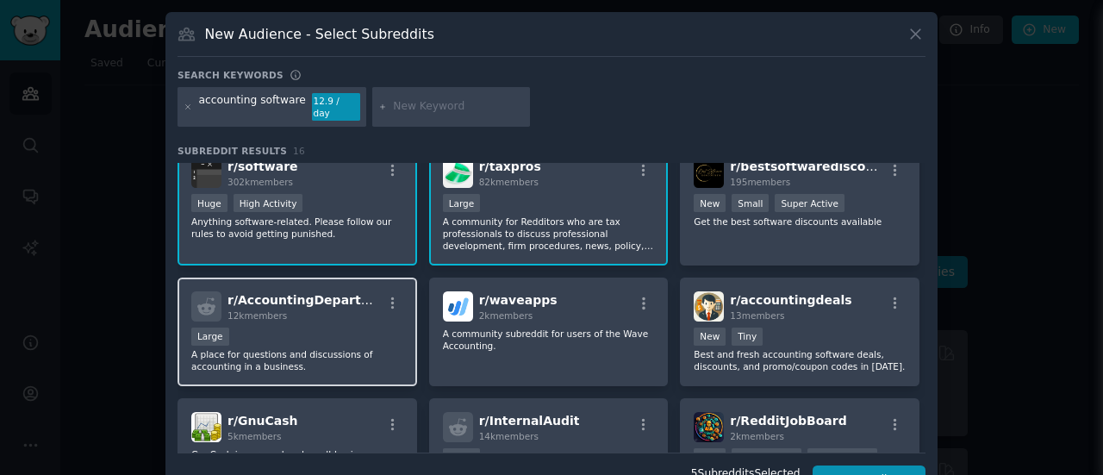
click at [364, 348] on p "A place for questions and discussions of accounting in a business." at bounding box center [297, 360] width 212 height 24
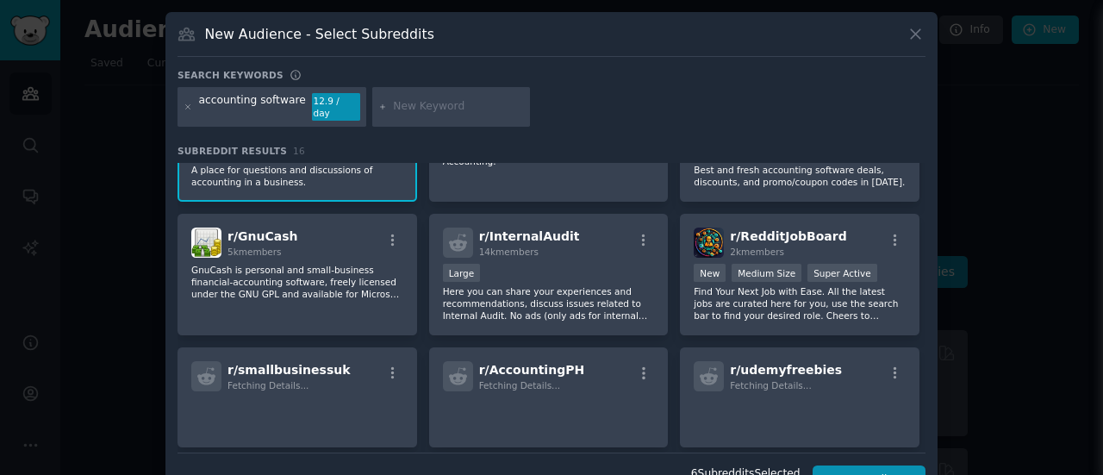
scroll to position [338, 0]
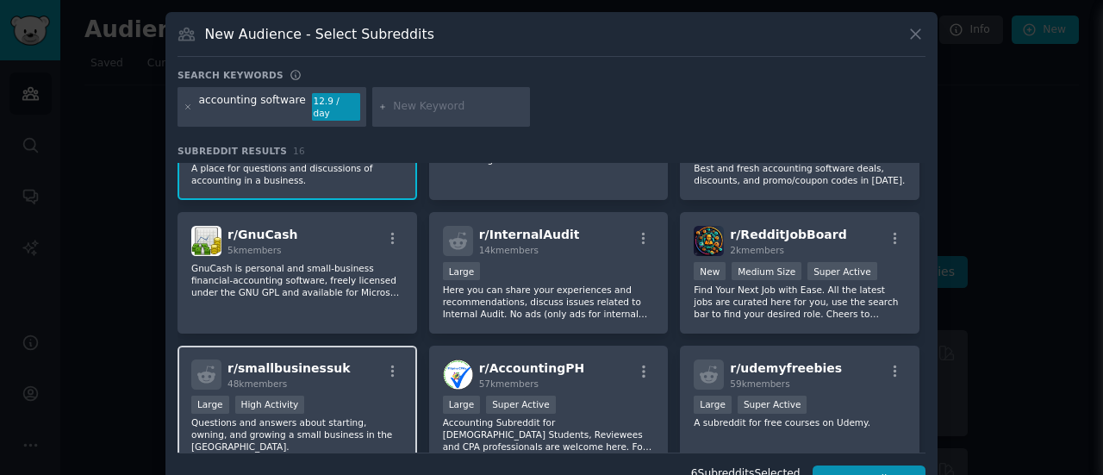
click at [361, 378] on div "r/ smallbusinessuk 48k members Large High Activity Questions and answers about …" at bounding box center [297, 405] width 240 height 121
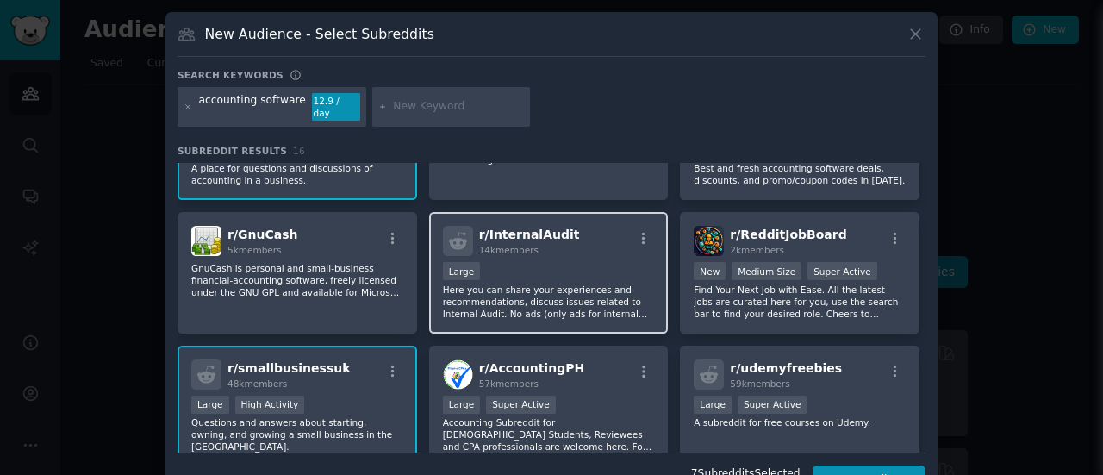
click at [568, 262] on div "Large" at bounding box center [549, 273] width 212 height 22
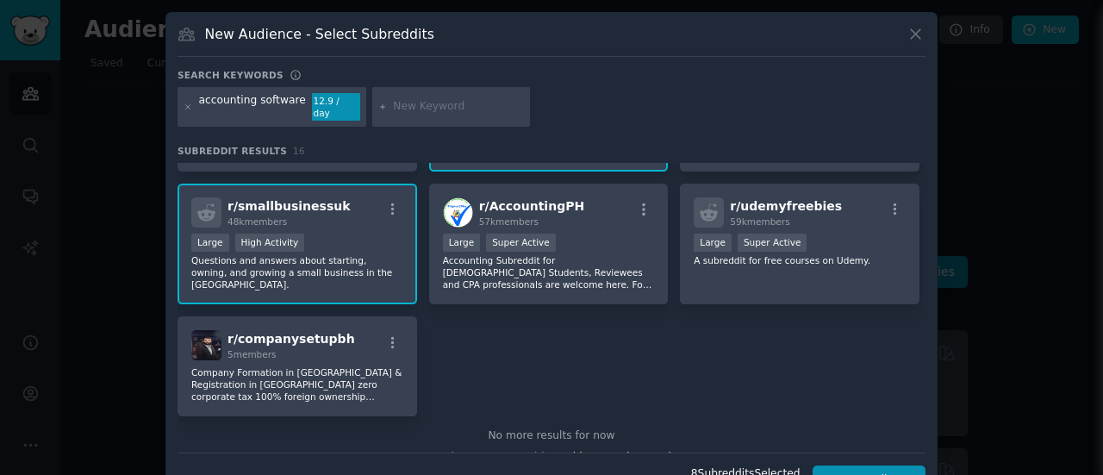
scroll to position [524, 0]
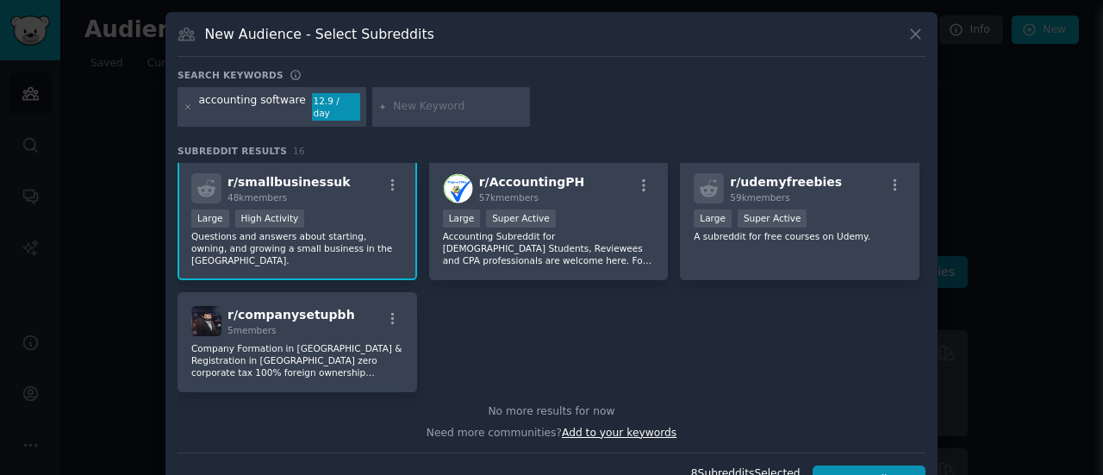
click at [629, 426] on span "Add to your keywords" at bounding box center [619, 432] width 115 height 12
click at [413, 99] on input "text" at bounding box center [458, 107] width 131 height 16
type input "m"
type input "small business"
click at [478, 106] on input "small business" at bounding box center [458, 107] width 131 height 16
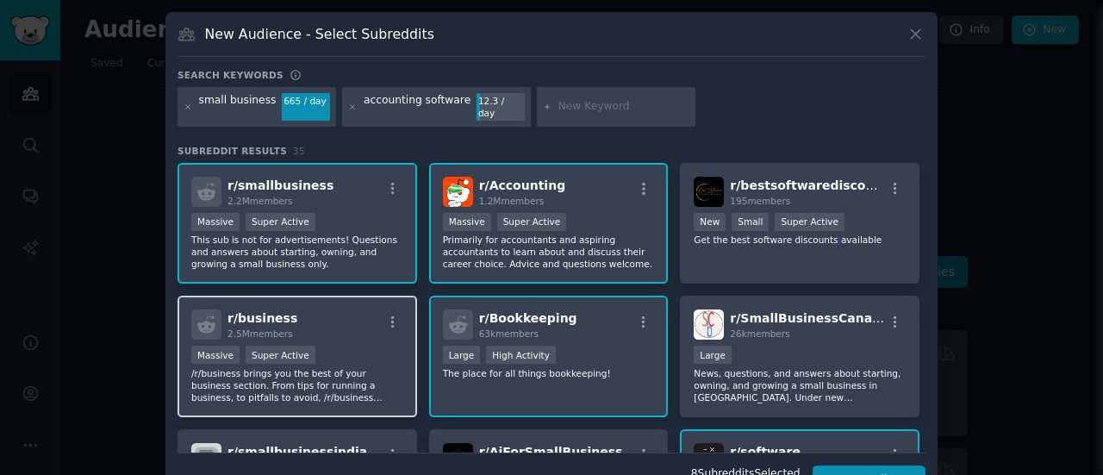
click at [326, 345] on div "Massive Super Active" at bounding box center [297, 356] width 212 height 22
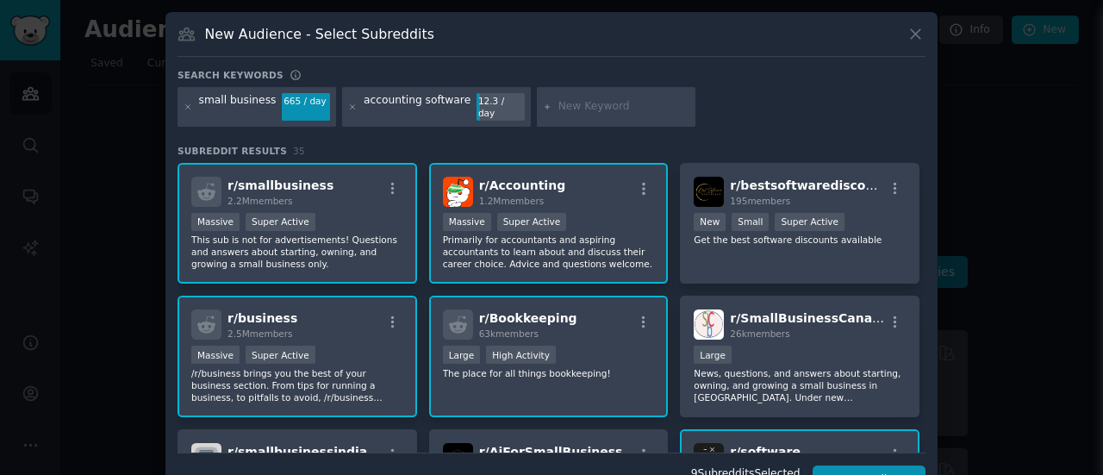
click at [343, 213] on div ">= 95th percentile for submissions / day Massive Super Active" at bounding box center [297, 224] width 212 height 22
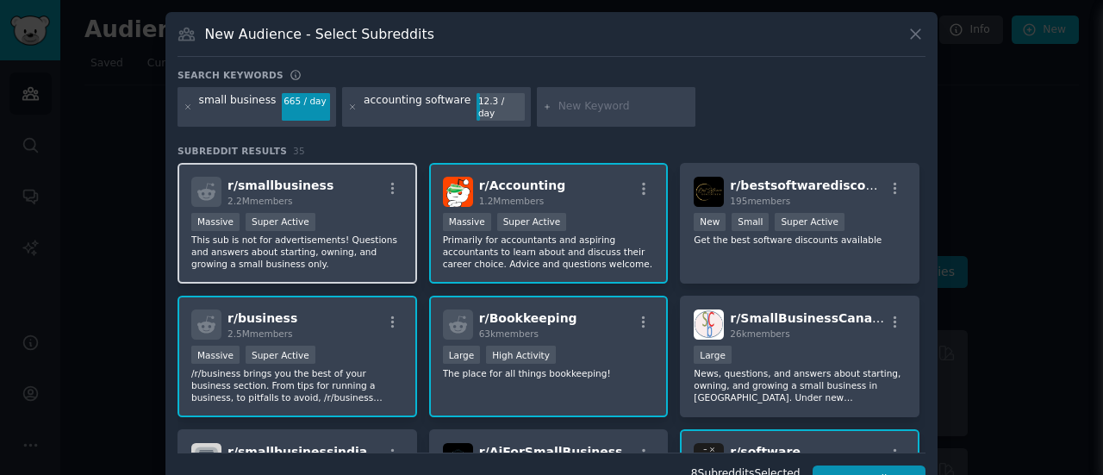
click at [343, 213] on div ">= 95th percentile for submissions / day Massive Super Active" at bounding box center [297, 224] width 212 height 22
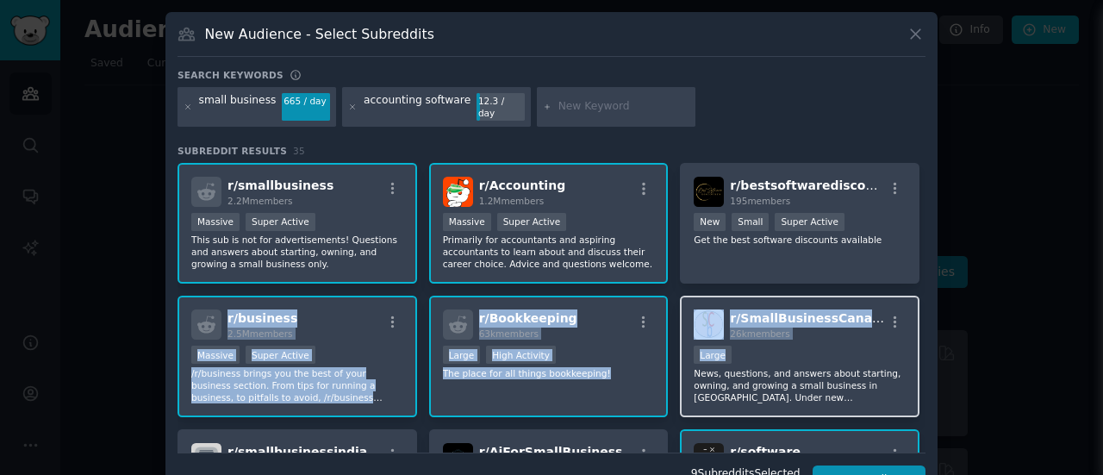
drag, startPoint x: 924, startPoint y: 230, endPoint x: 828, endPoint y: 351, distance: 154.6
click at [828, 351] on div "New Audience - Select Subreddits Search keywords small business 665 / day accou…" at bounding box center [551, 259] width 772 height 495
click at [828, 351] on div "10,000 - 100,000 members Large" at bounding box center [800, 356] width 212 height 22
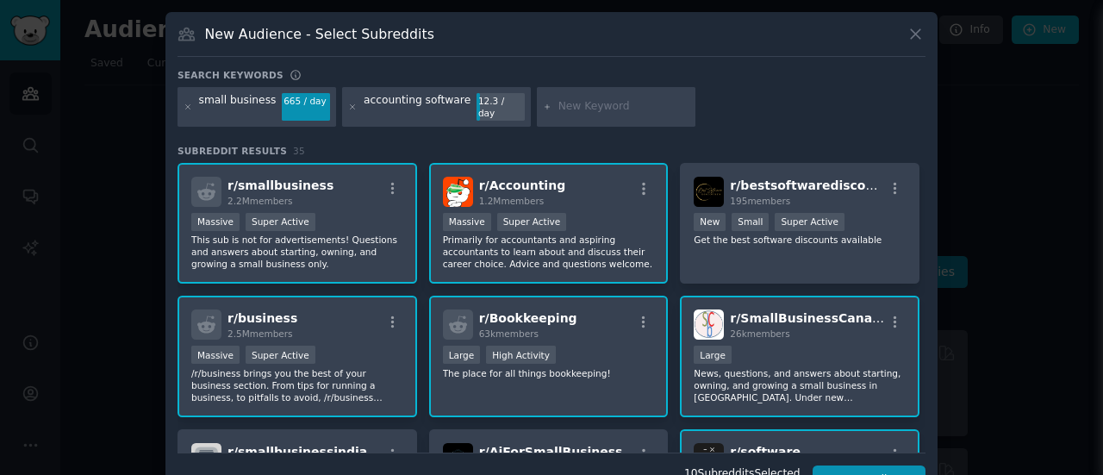
drag, startPoint x: 918, startPoint y: 235, endPoint x: 920, endPoint y: 258, distance: 22.5
click at [920, 258] on div "r/ smallbusiness 2.2M members >= 95th percentile for submissions / day Massive …" at bounding box center [551, 307] width 748 height 289
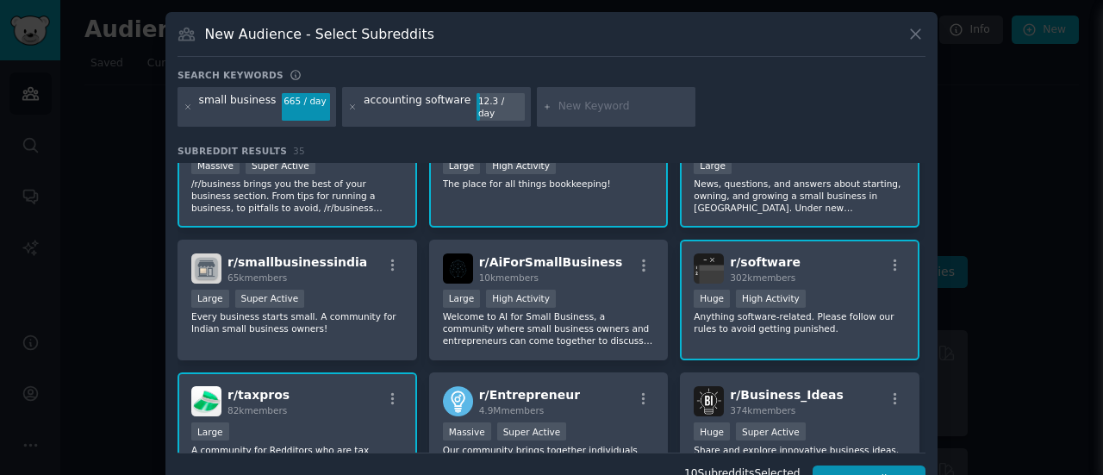
scroll to position [195, 0]
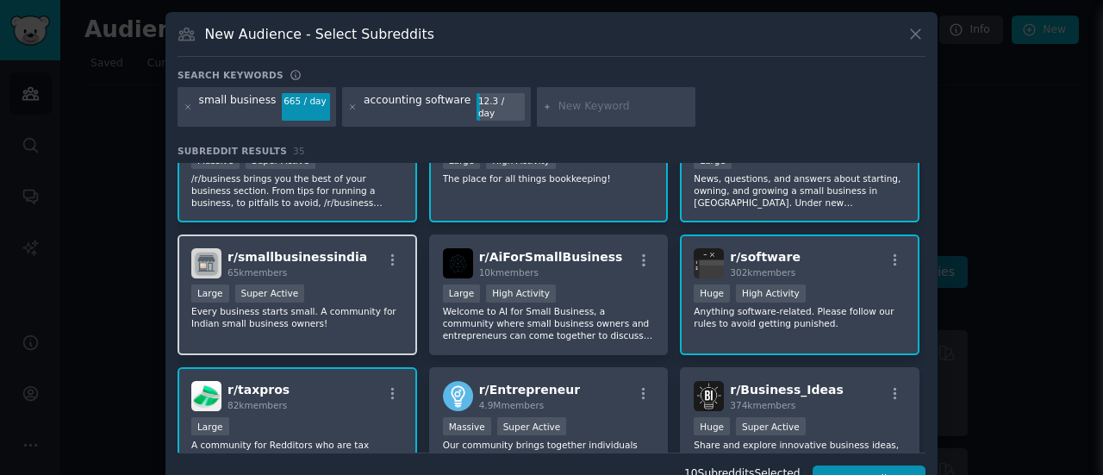
click at [314, 266] on div "65k members" at bounding box center [297, 272] width 140 height 12
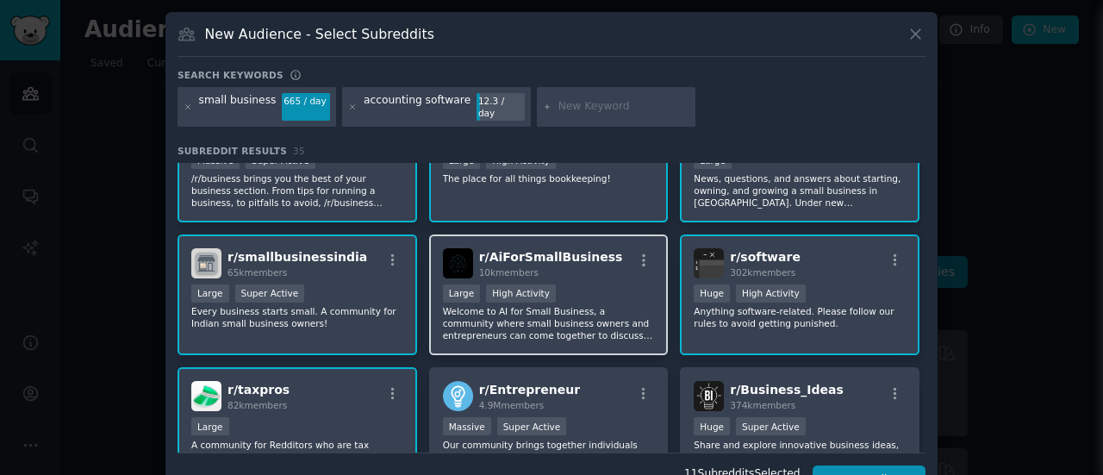
click at [620, 248] on div "r/ AiForSmallBusiness 10k members" at bounding box center [549, 263] width 212 height 30
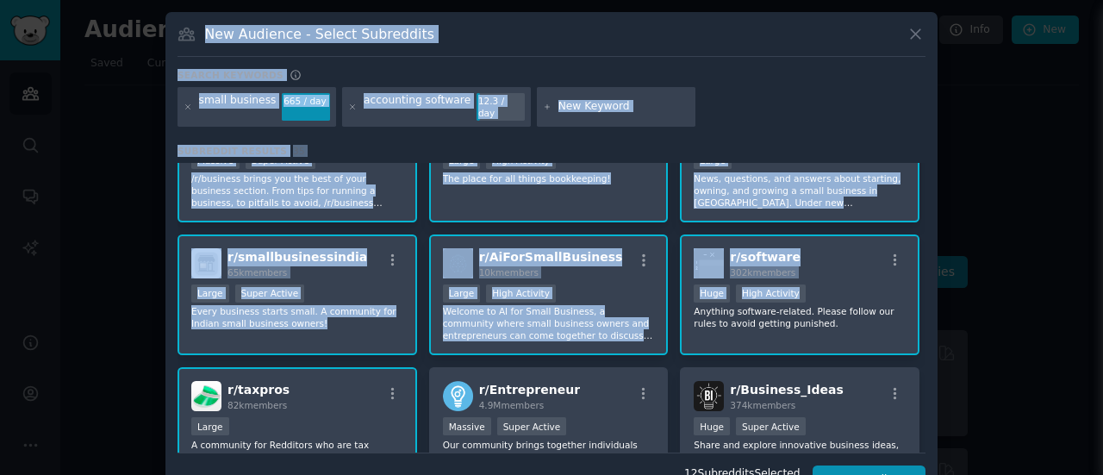
drag, startPoint x: 924, startPoint y: 273, endPoint x: 937, endPoint y: 351, distance: 79.6
click at [937, 351] on div "​ New Audience - Select Subreddits Search keywords small business 665 / day acc…" at bounding box center [551, 259] width 1091 height 519
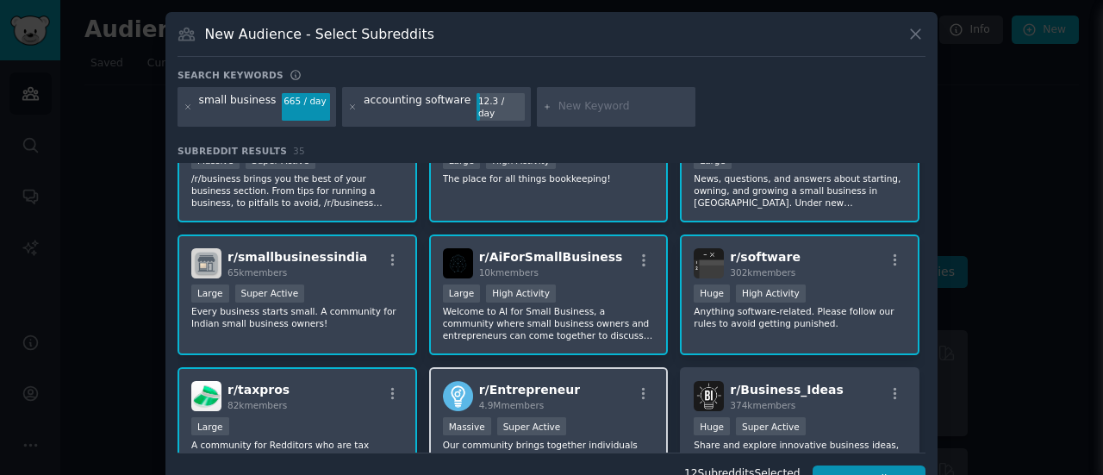
click at [555, 383] on span "r/ Entrepreneur" at bounding box center [529, 390] width 101 height 14
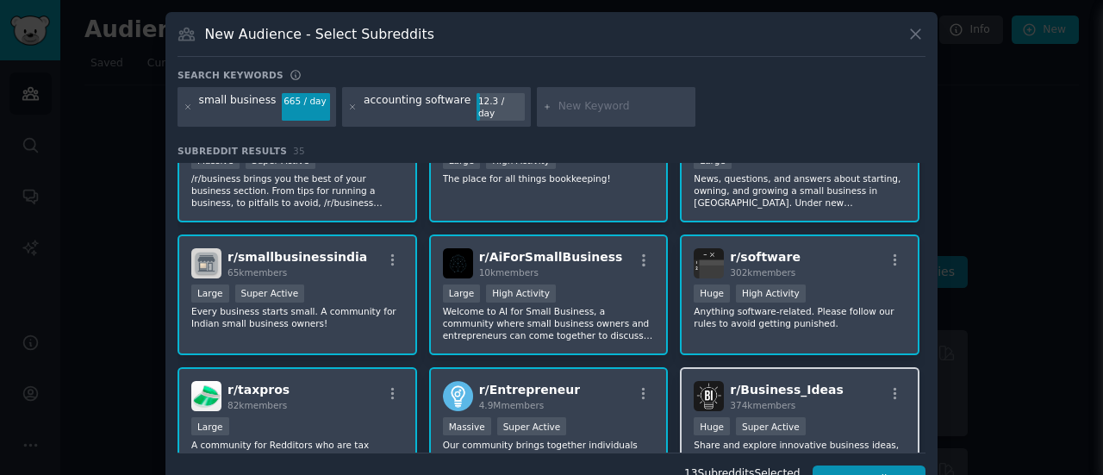
click at [862, 397] on div "r/ Business_Ideas 374k members" at bounding box center [800, 396] width 212 height 30
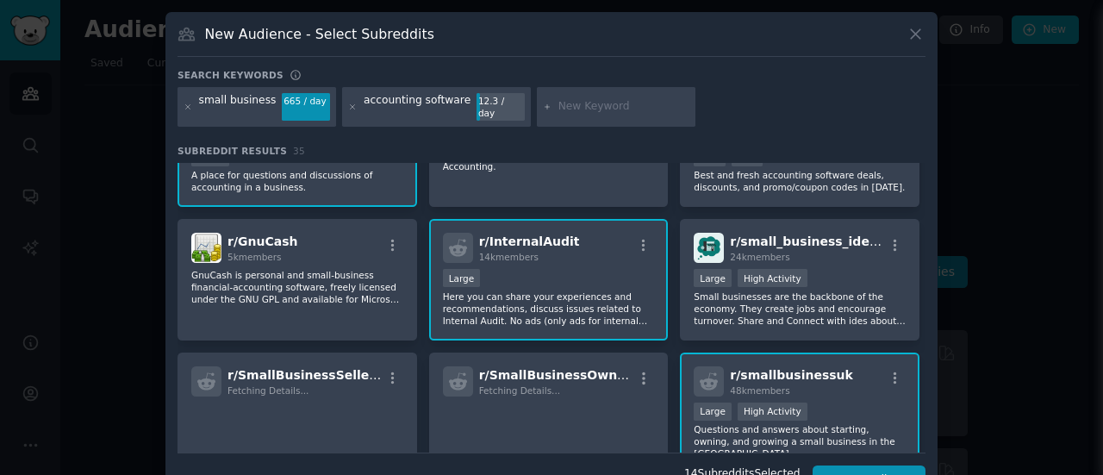
scroll to position [601, 0]
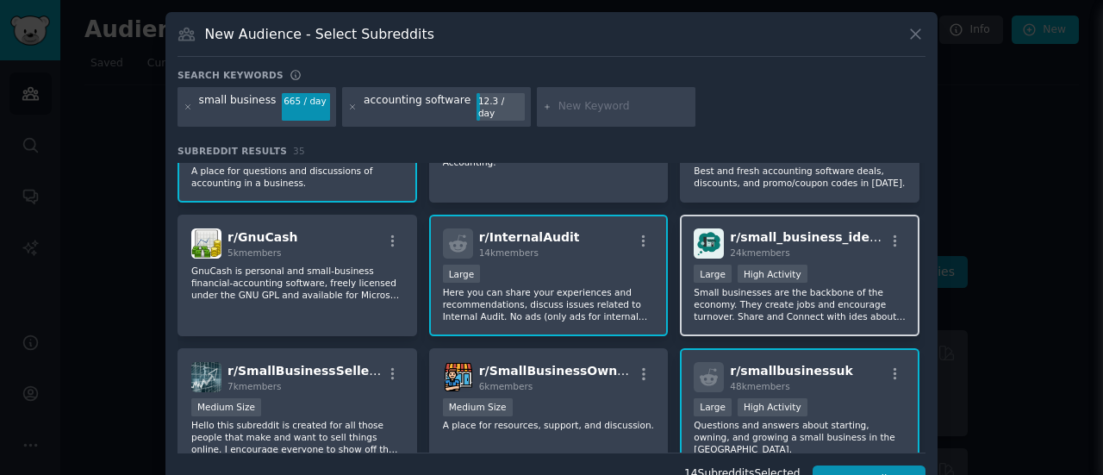
click at [812, 246] on div "r/ small_business_ideas 24k members Large High Activity Small businesses are th…" at bounding box center [800, 275] width 240 height 121
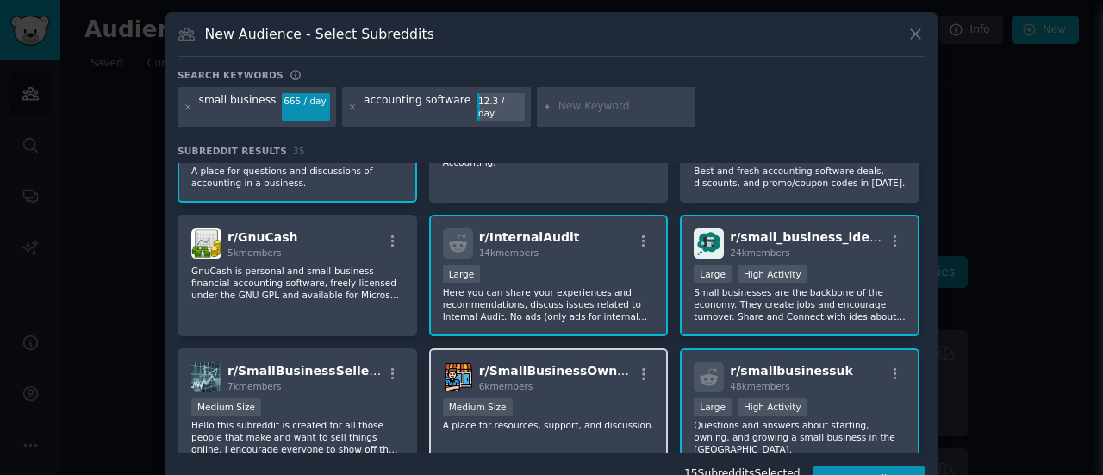
click at [541, 380] on div "6k members" at bounding box center [556, 386] width 154 height 12
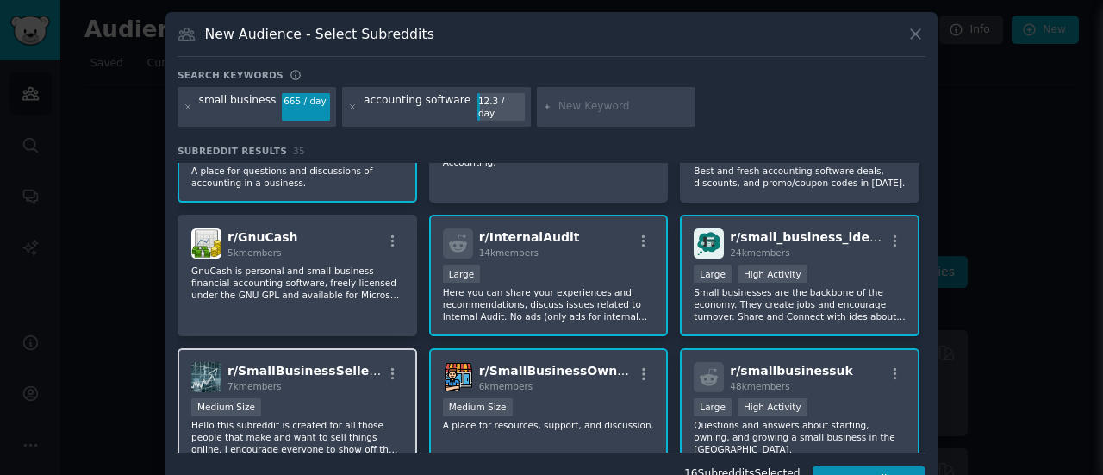
click at [327, 382] on div "r/ SmallBusinessSellers 7k members Medium Size Hello this subreddit is created …" at bounding box center [297, 408] width 240 height 121
click at [822, 380] on div "48k members" at bounding box center [791, 386] width 123 height 12
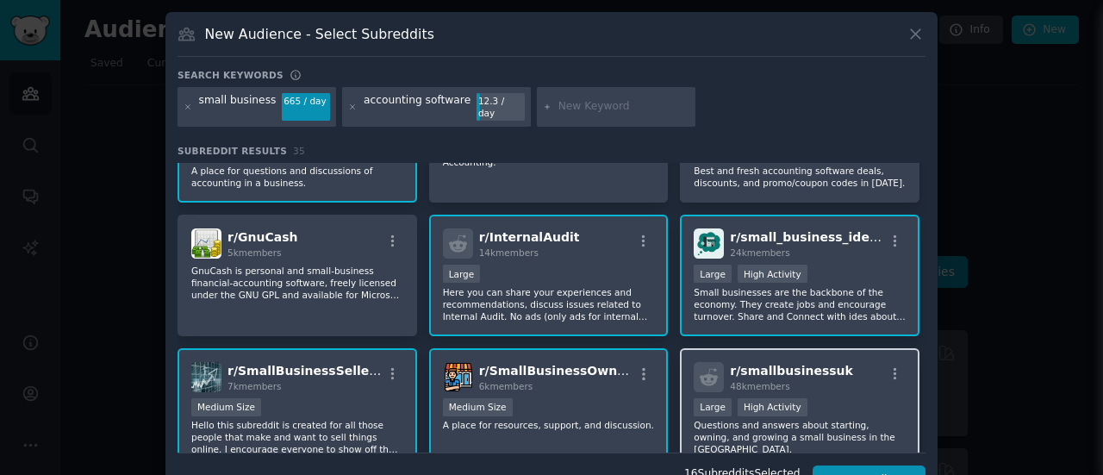
click at [822, 380] on div "48k members" at bounding box center [791, 386] width 123 height 12
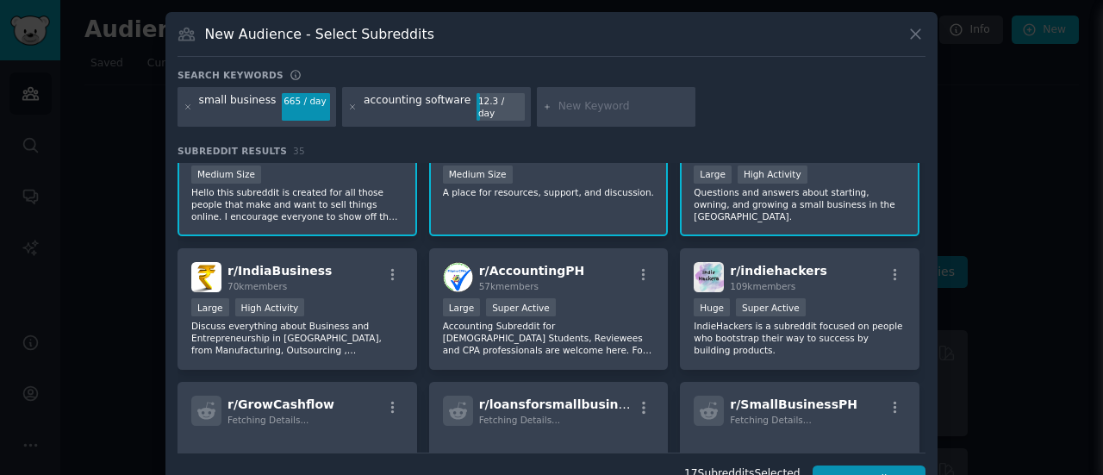
scroll to position [853, 0]
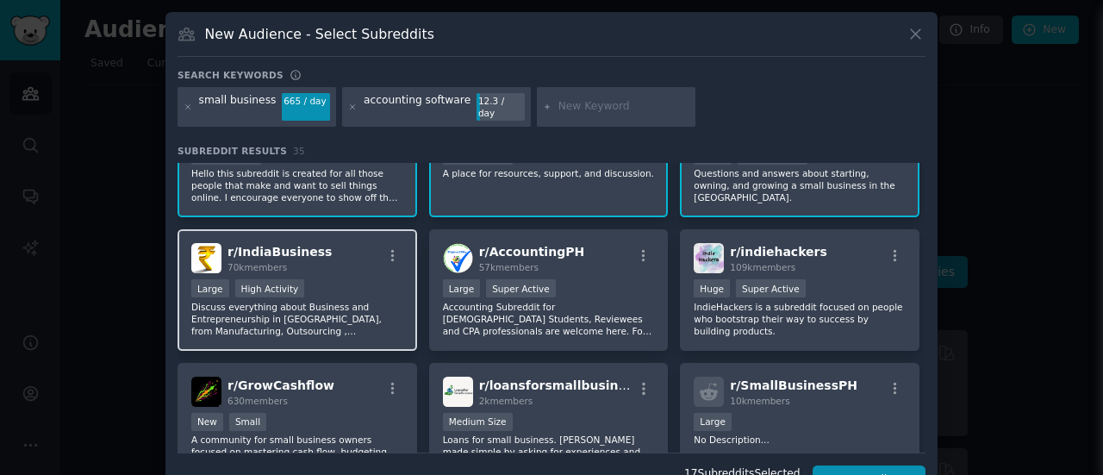
click at [269, 245] on span "r/ IndiaBusiness" at bounding box center [279, 252] width 104 height 14
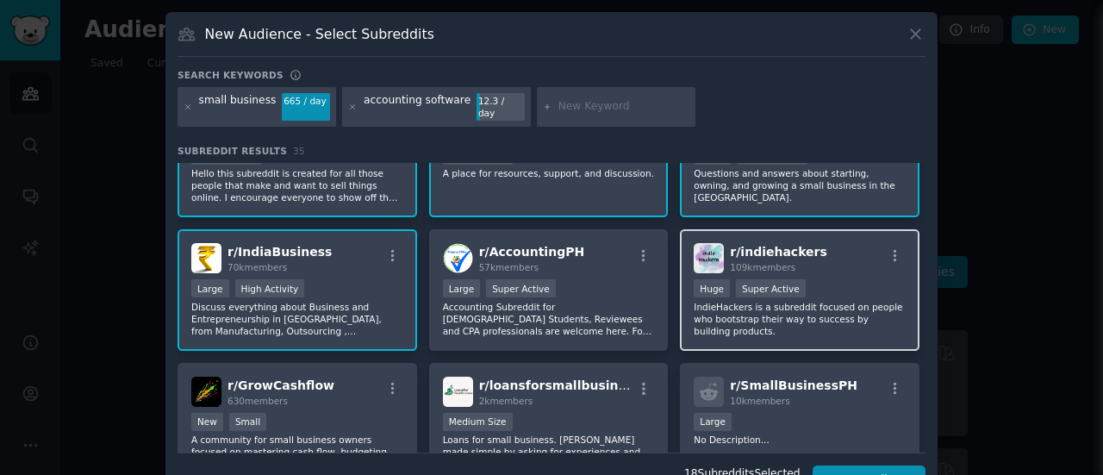
click at [844, 243] on div "r/ indiehackers 109k members" at bounding box center [800, 258] width 212 height 30
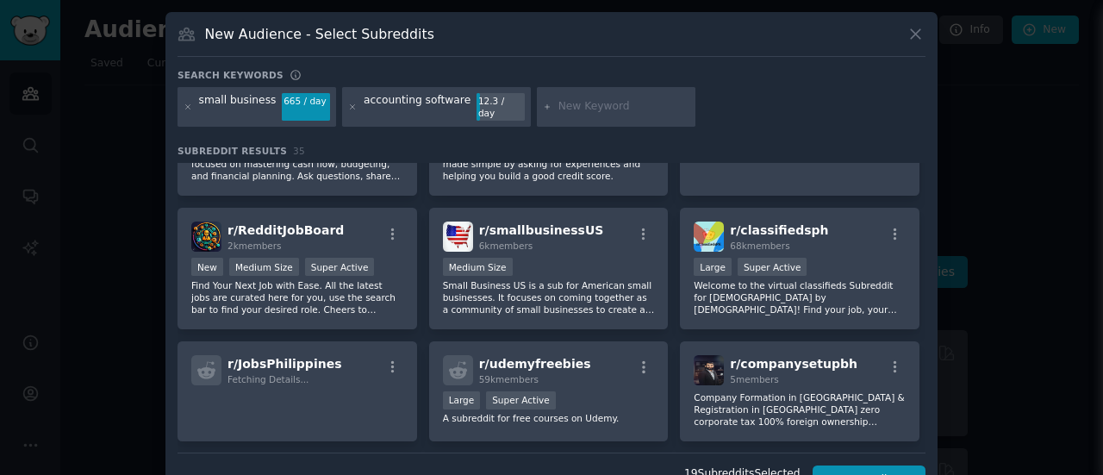
scroll to position [1150, 0]
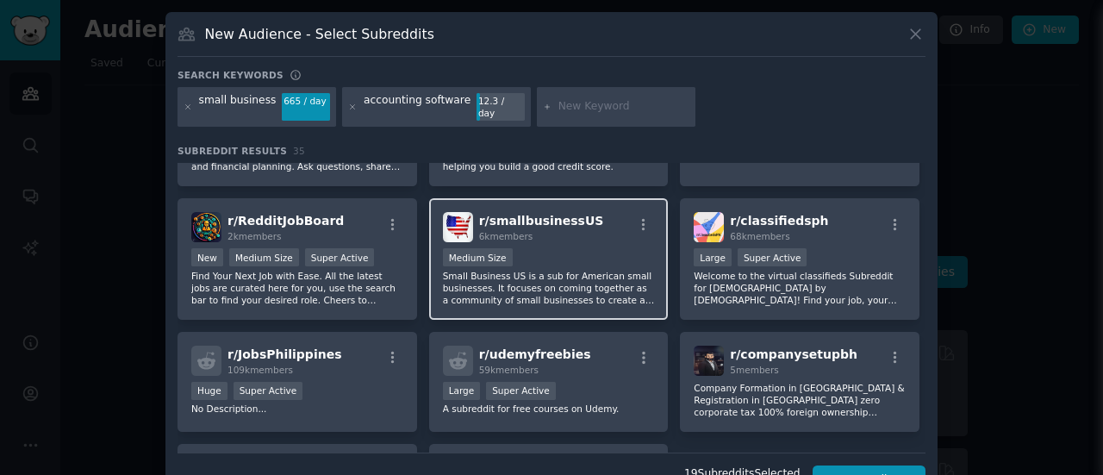
click at [567, 214] on span "r/ smallbusinessUS" at bounding box center [541, 221] width 125 height 14
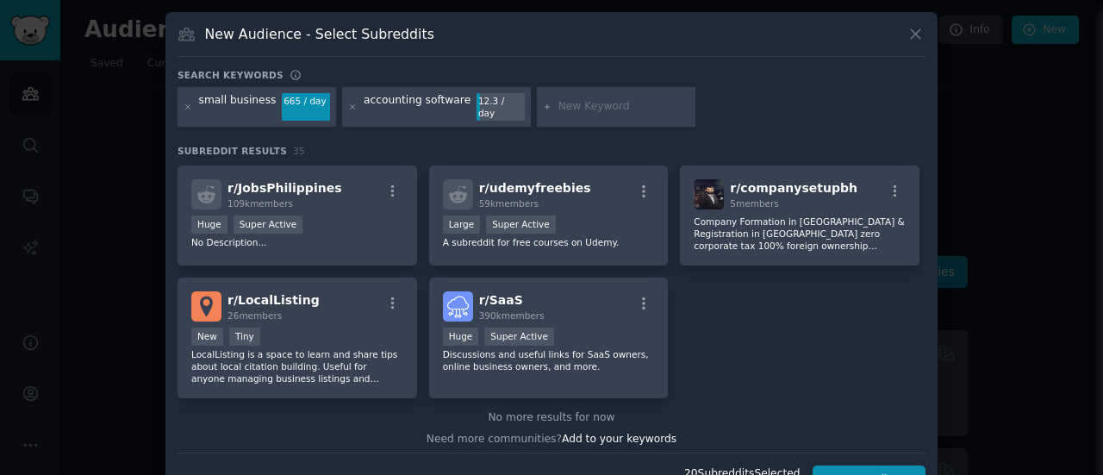
scroll to position [1322, 0]
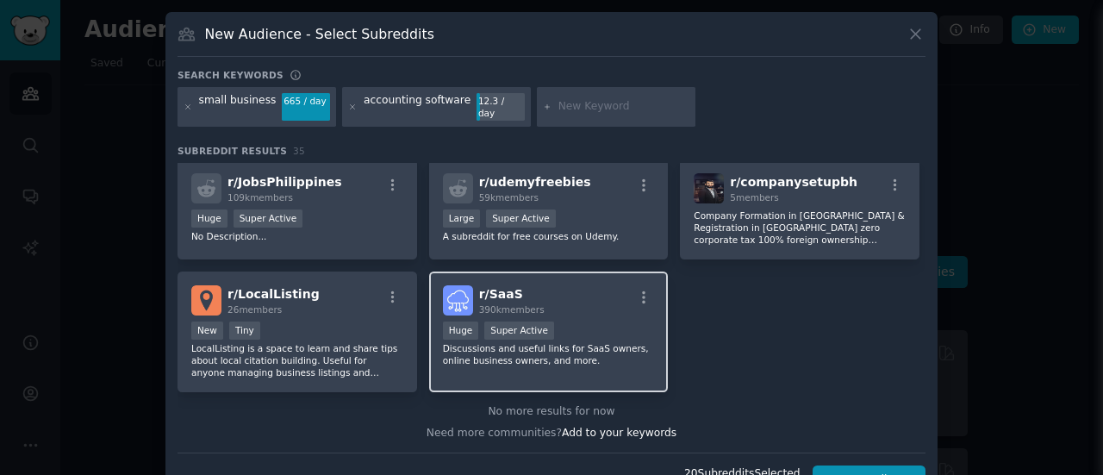
click at [597, 321] on div "Huge Super Active" at bounding box center [549, 332] width 212 height 22
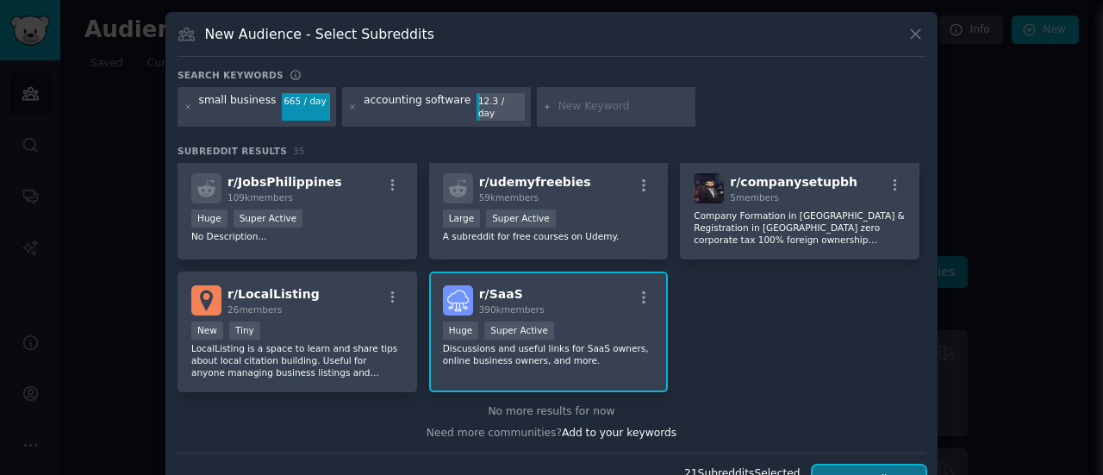
click at [863, 466] on button "Create Audience" at bounding box center [869, 479] width 114 height 29
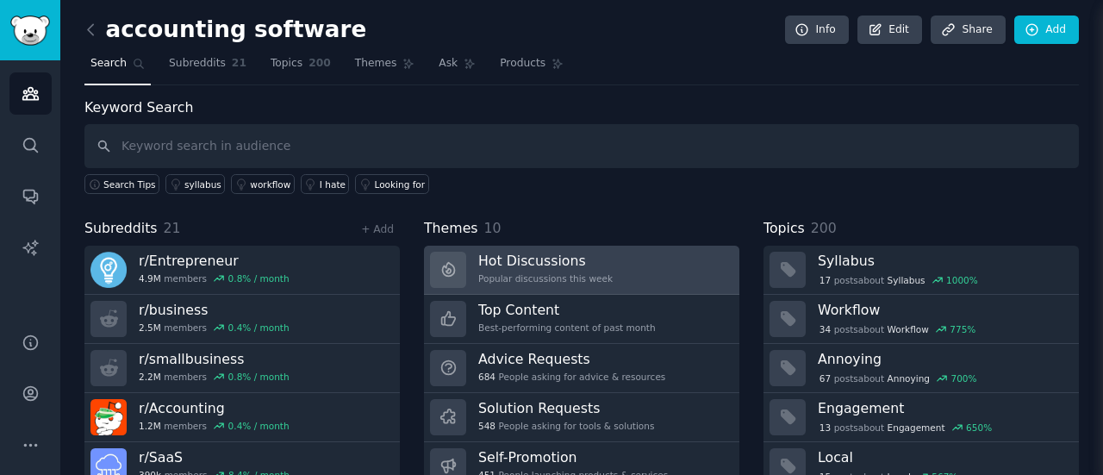
click at [517, 259] on h3 "Hot Discussions" at bounding box center [545, 261] width 134 height 18
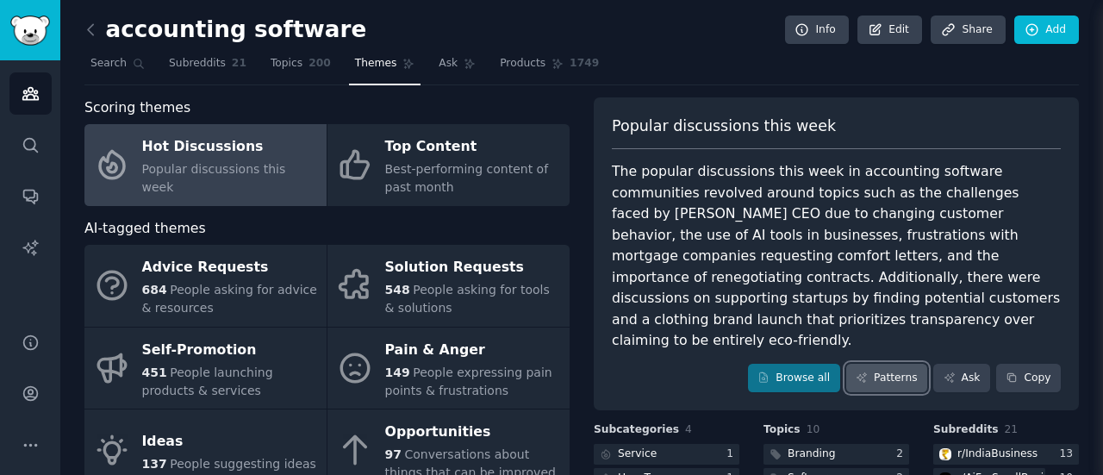
click at [886, 364] on link "Patterns" at bounding box center [886, 378] width 81 height 29
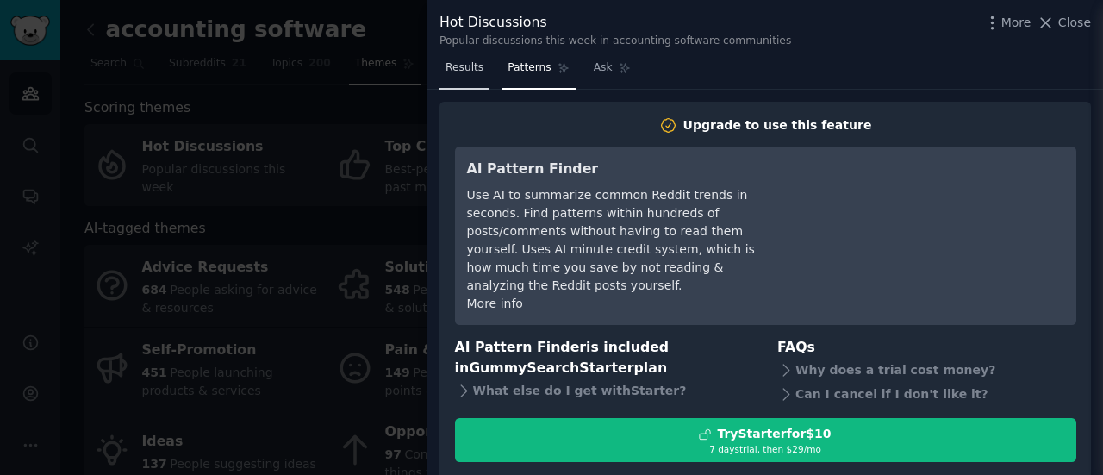
click at [466, 65] on span "Results" at bounding box center [464, 68] width 38 height 16
